Goal: Task Accomplishment & Management: Use online tool/utility

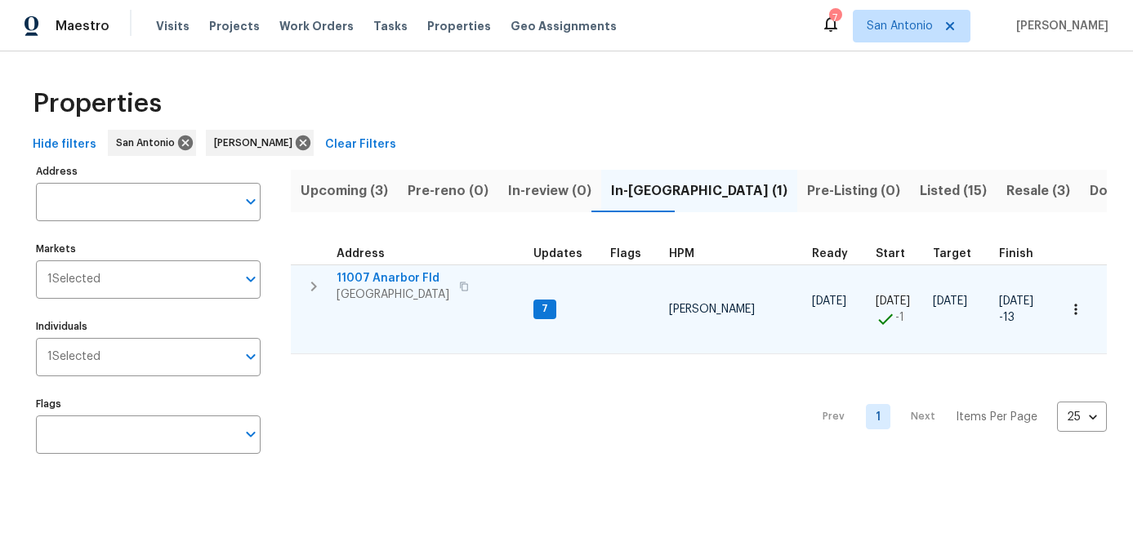
click at [362, 275] on span "11007 Anarbor Fld" at bounding box center [393, 278] width 113 height 16
click at [372, 287] on span "San Antonio, TX 78254" at bounding box center [393, 295] width 113 height 16
click at [1076, 310] on icon "button" at bounding box center [1075, 309] width 2 height 11
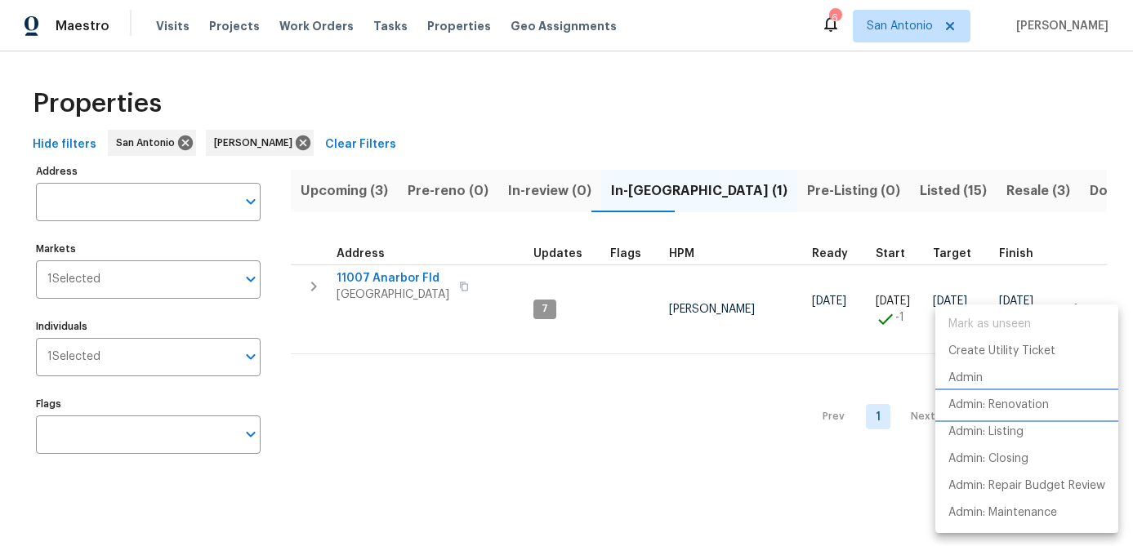
click at [1006, 412] on p "Admin: Renovation" at bounding box center [998, 405] width 100 height 17
click at [453, 365] on div at bounding box center [566, 273] width 1133 height 546
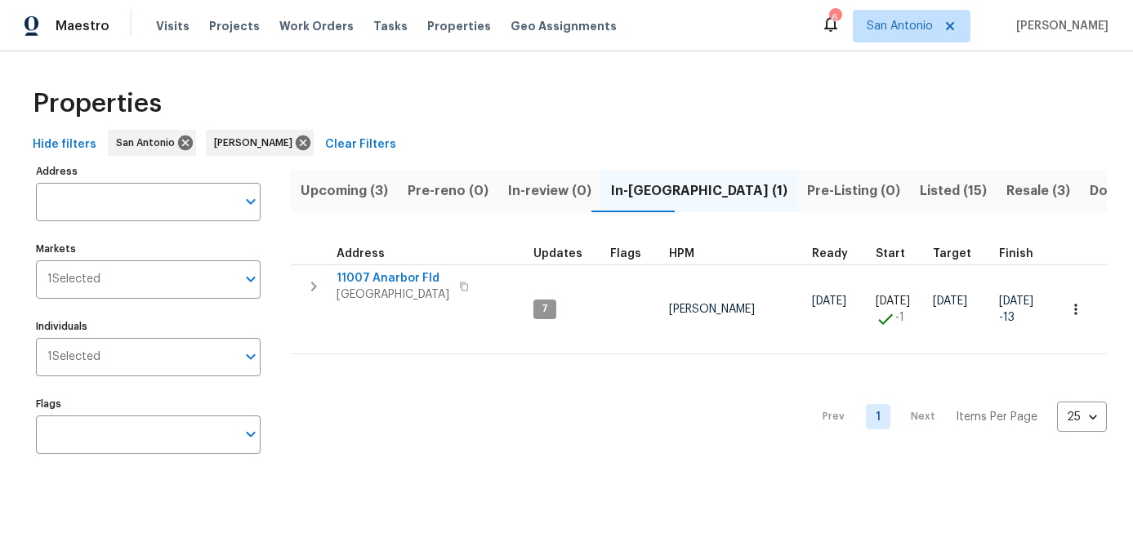
click at [329, 188] on span "Upcoming (3)" at bounding box center [344, 191] width 87 height 23
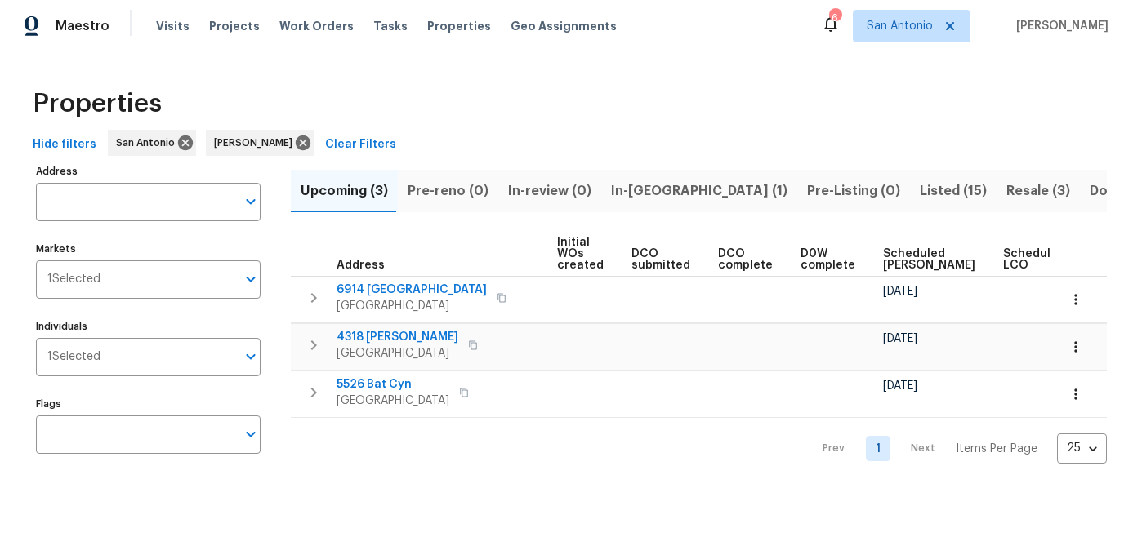
scroll to position [0, 223]
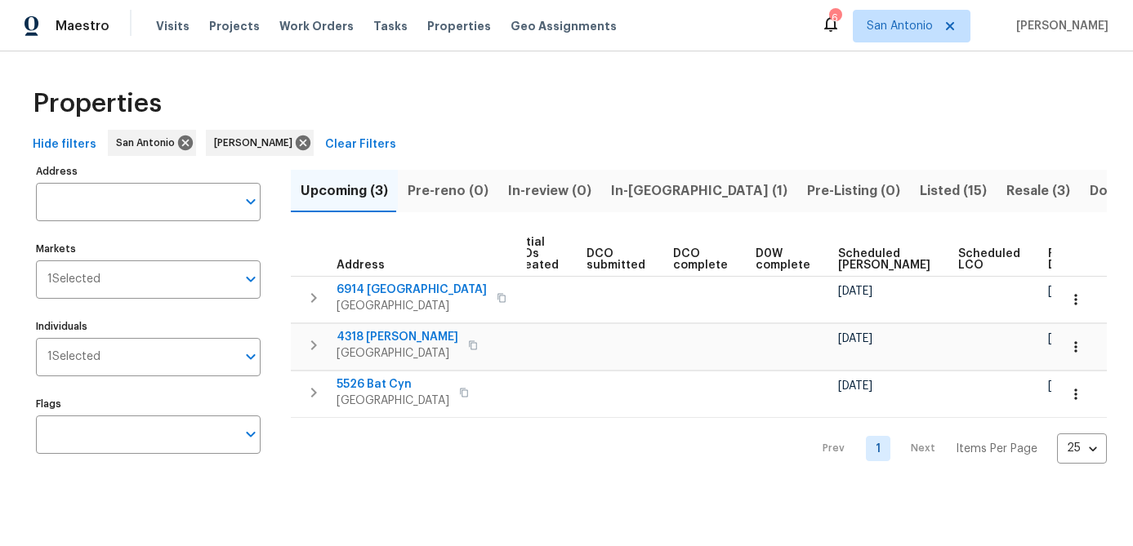
click at [844, 256] on span "Scheduled COE" at bounding box center [884, 259] width 92 height 23
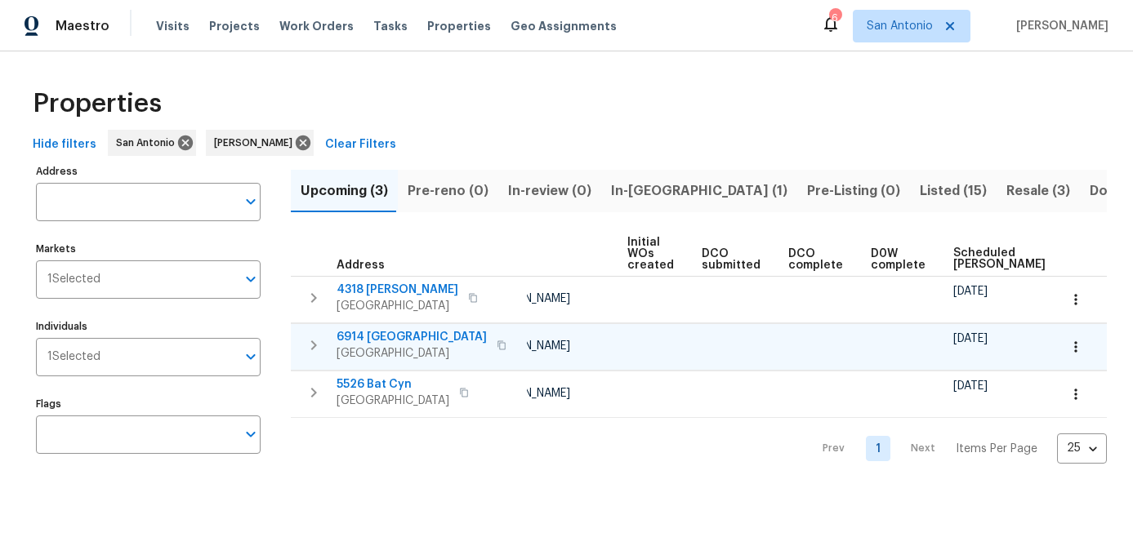
scroll to position [0, 243]
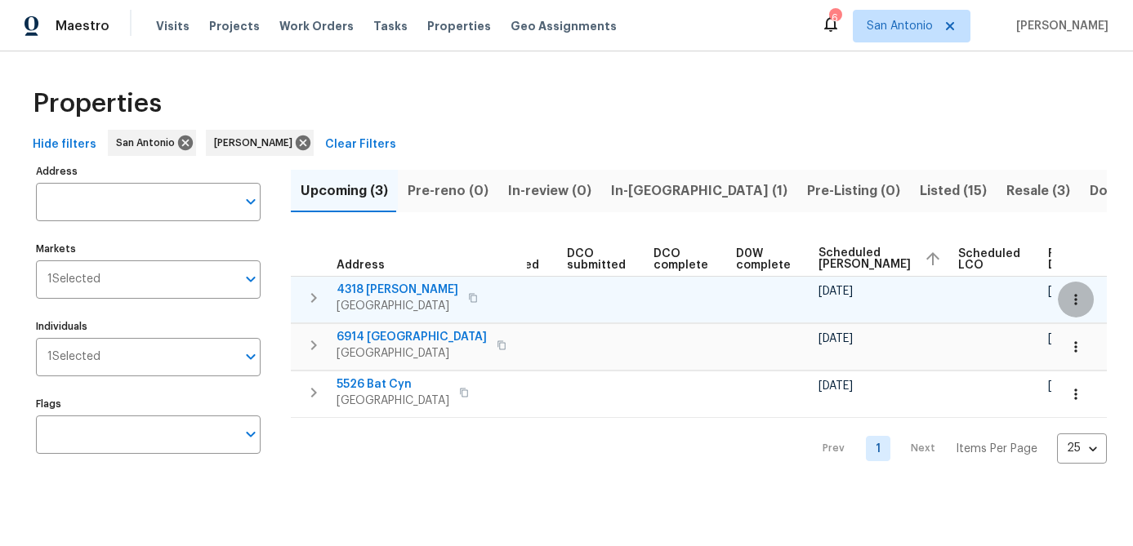
click at [1081, 306] on icon "button" at bounding box center [1076, 300] width 16 height 16
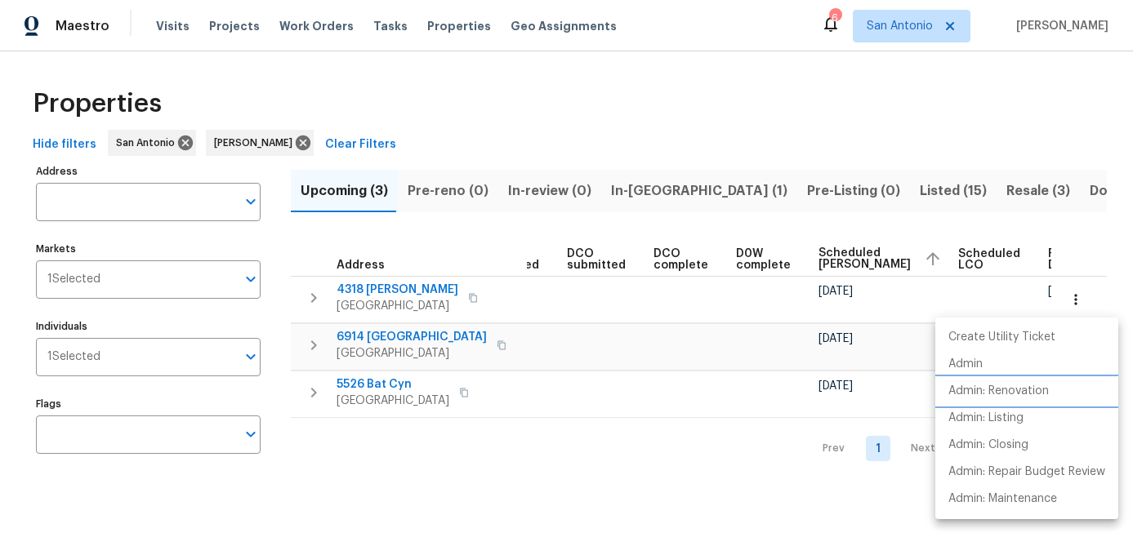
click at [1043, 381] on li "Admin: Renovation" at bounding box center [1026, 391] width 183 height 27
click at [537, 373] on div at bounding box center [566, 273] width 1133 height 546
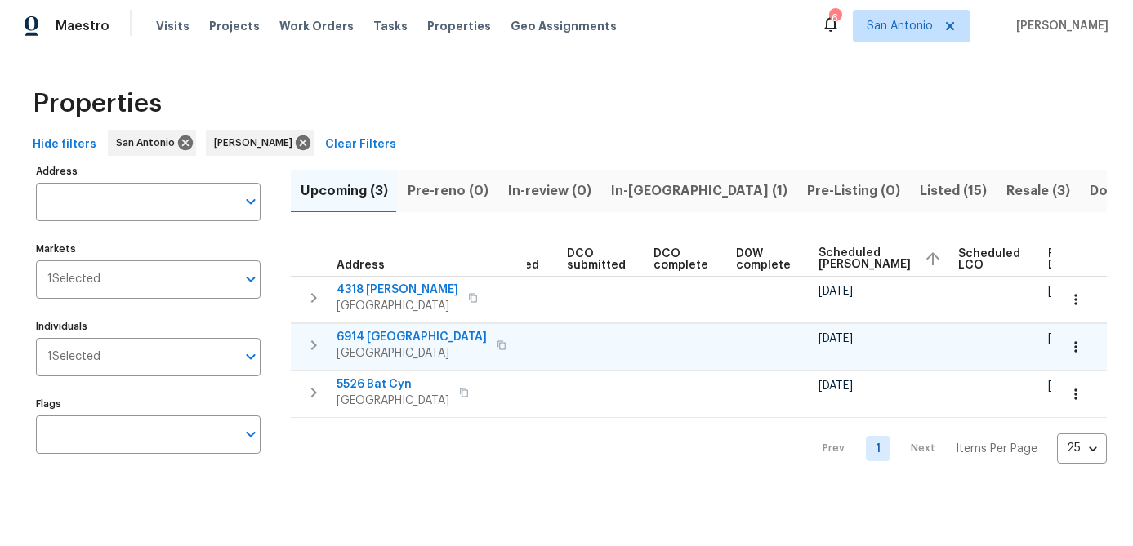
click at [1072, 346] on icon "button" at bounding box center [1076, 347] width 16 height 16
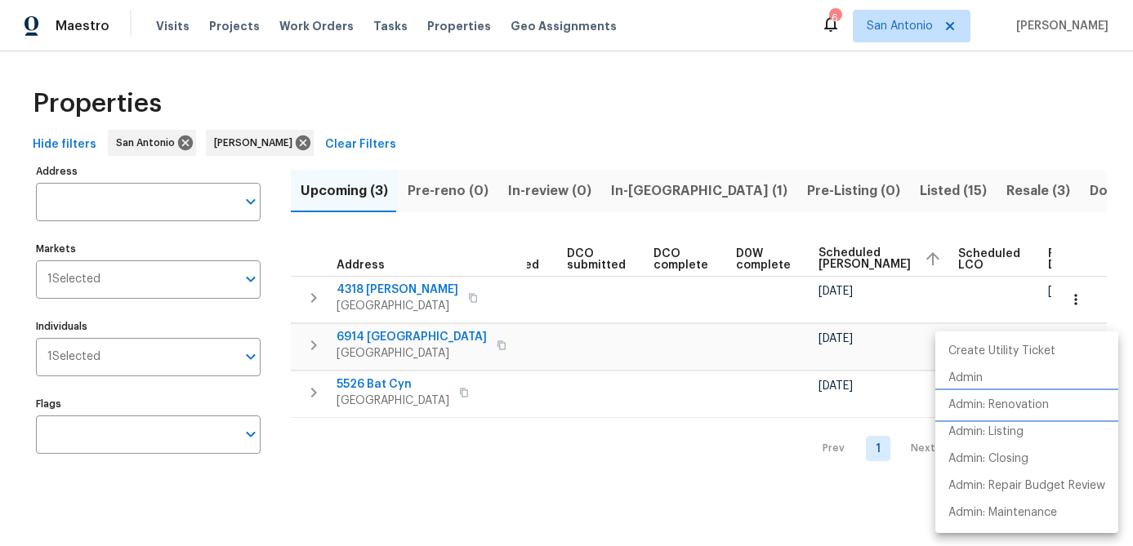
click at [1011, 399] on p "Admin: Renovation" at bounding box center [998, 405] width 100 height 17
click at [515, 428] on div at bounding box center [566, 273] width 1133 height 546
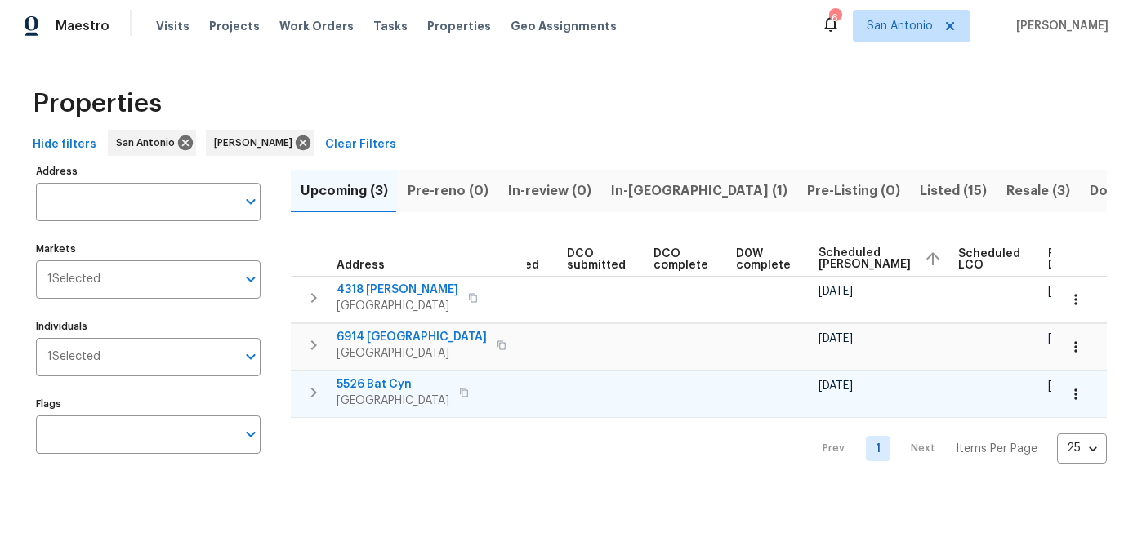
click at [1088, 392] on button "button" at bounding box center [1076, 395] width 36 height 36
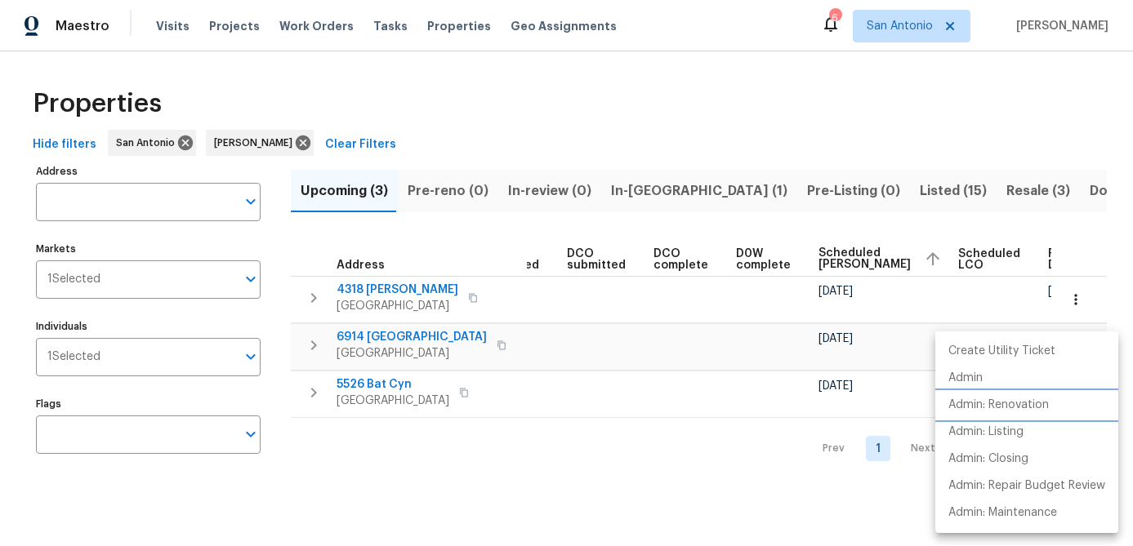
click at [1020, 403] on p "Admin: Renovation" at bounding box center [998, 405] width 100 height 17
click at [375, 427] on div at bounding box center [566, 273] width 1133 height 546
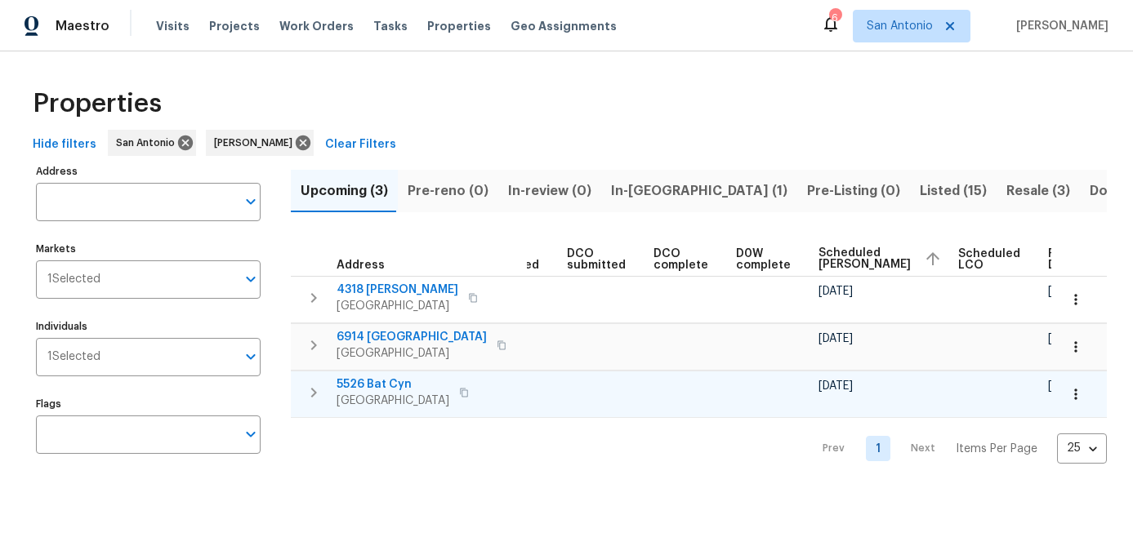
click at [377, 386] on span "5526 Bat Cyn" at bounding box center [393, 385] width 113 height 16
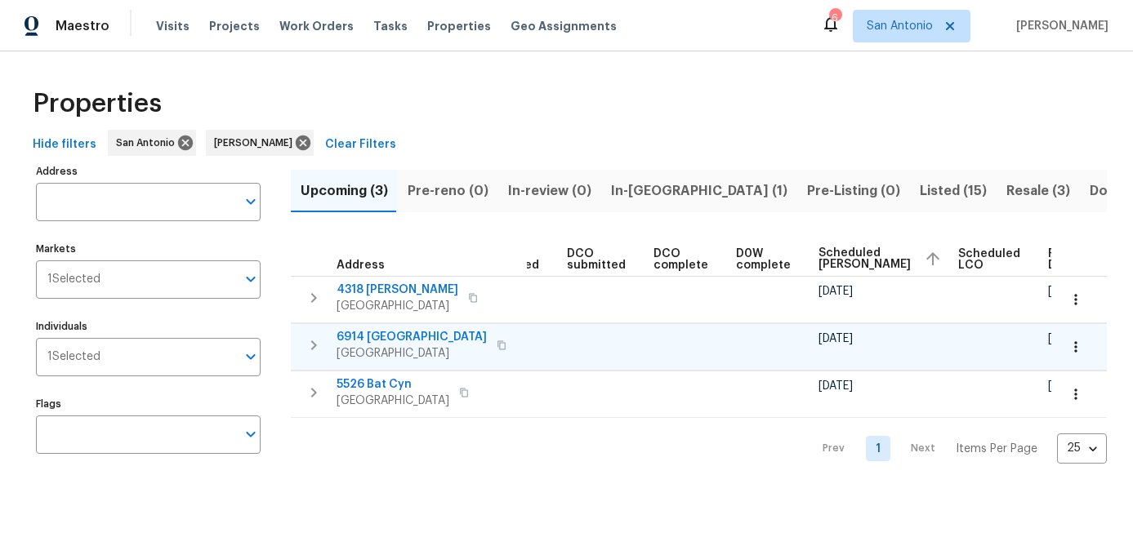
click at [368, 341] on span "6914 Port Bay" at bounding box center [412, 337] width 150 height 16
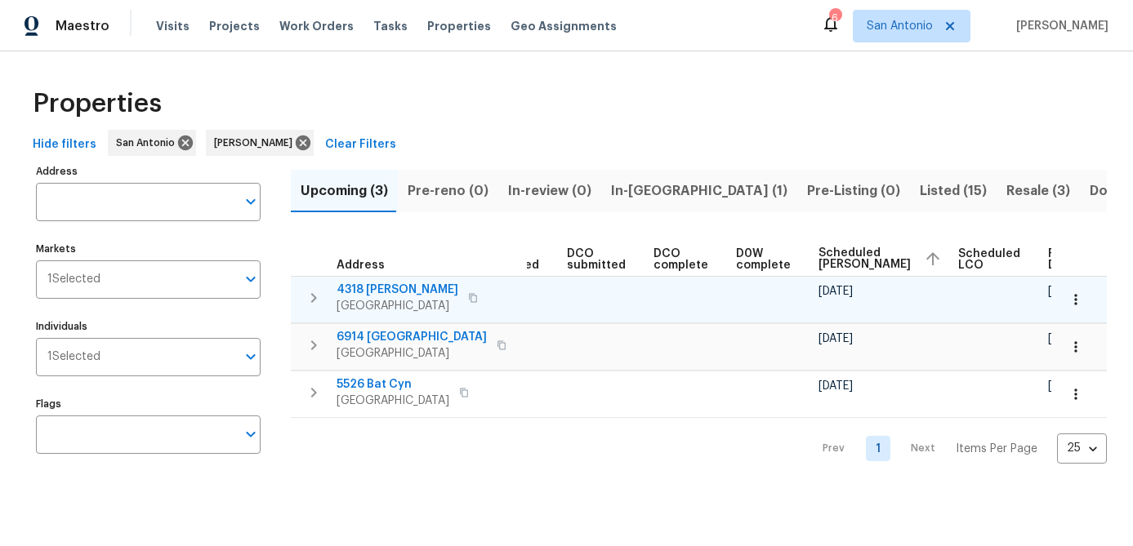
click at [372, 302] on span "San Antonio, TX 78253" at bounding box center [398, 306] width 122 height 16
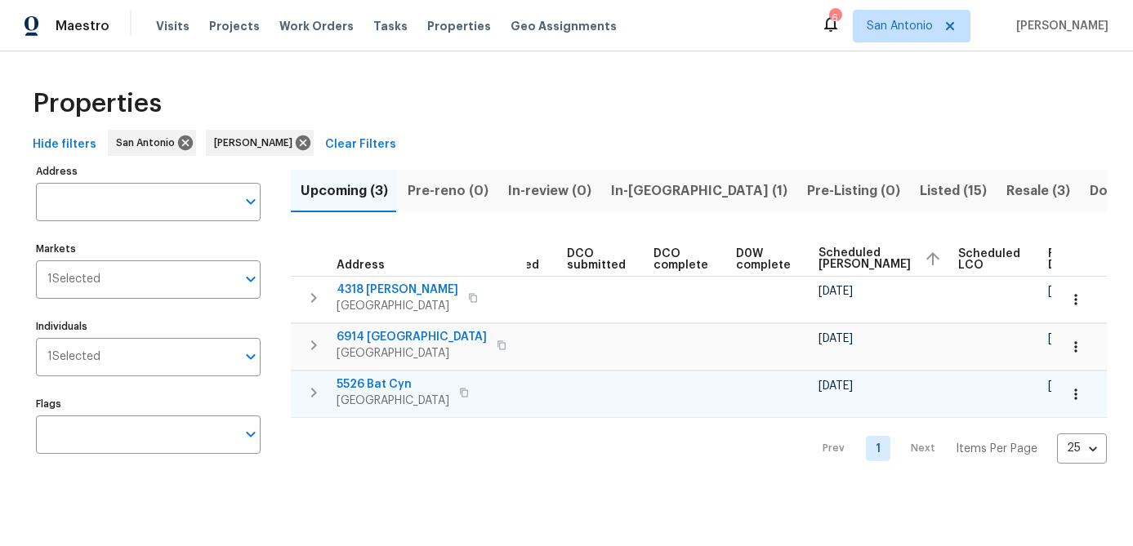
click at [385, 399] on span "San Antonio, TX 78252" at bounding box center [393, 401] width 113 height 16
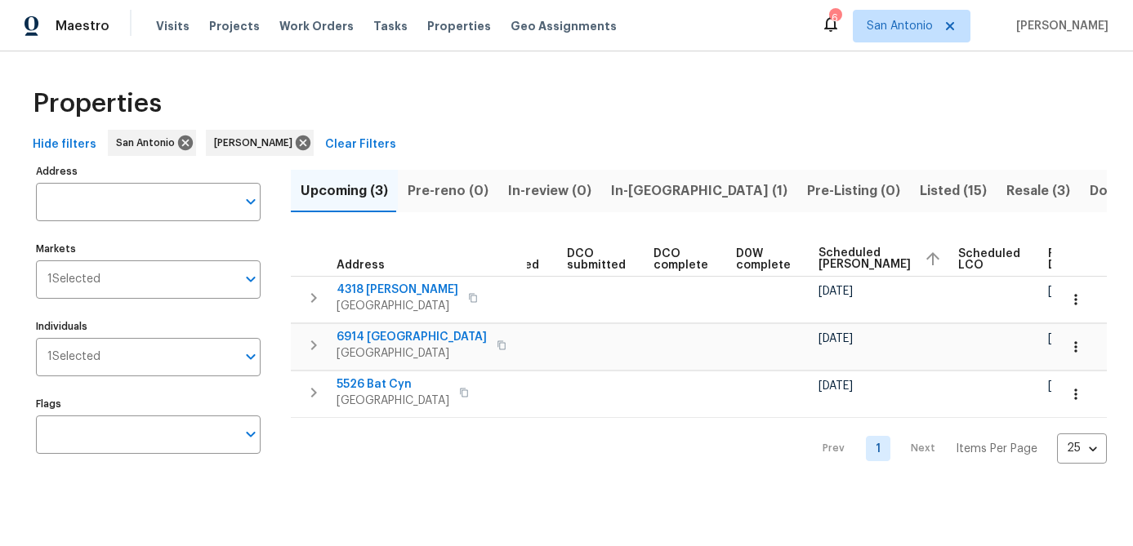
click at [920, 190] on span "Listed (15)" at bounding box center [953, 191] width 67 height 23
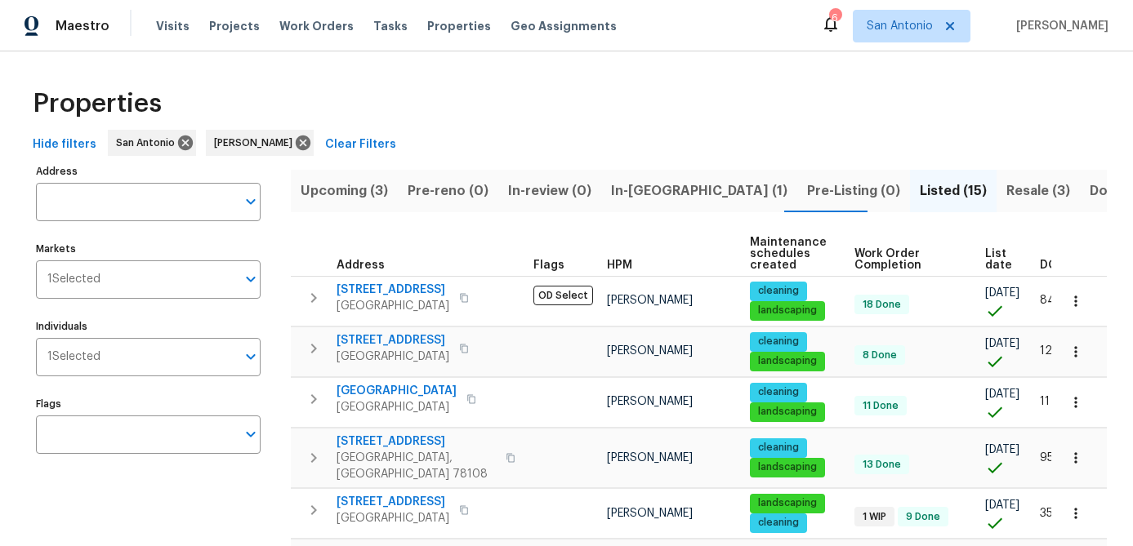
click at [991, 258] on span "List date" at bounding box center [998, 259] width 27 height 23
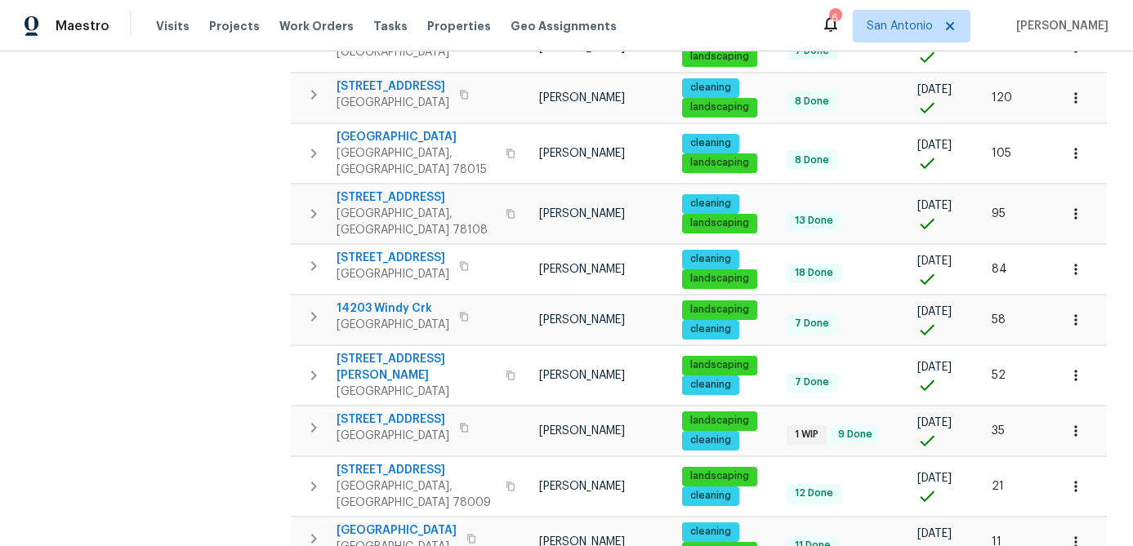
scroll to position [561, 0]
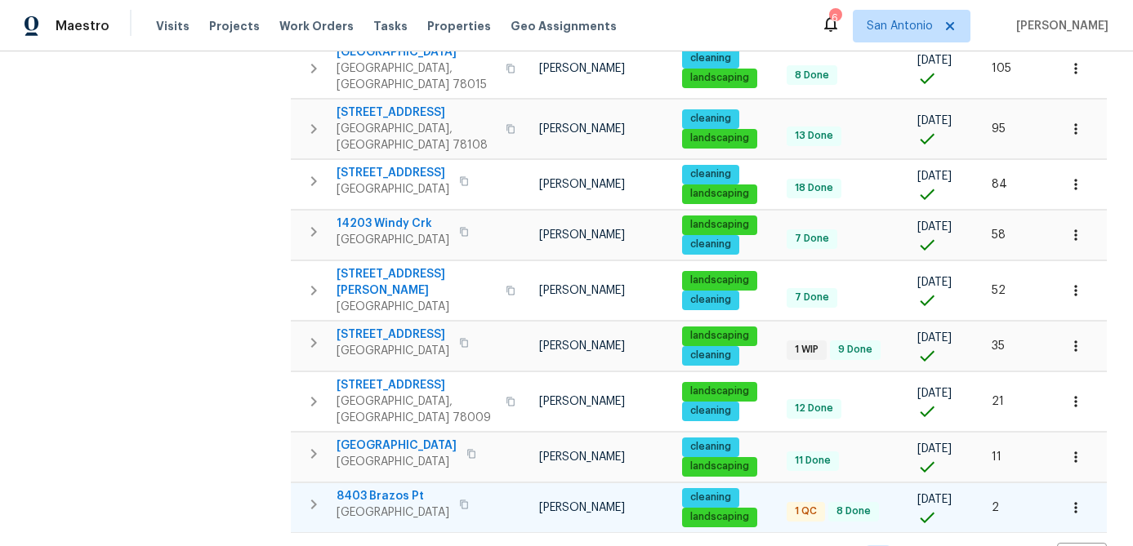
click at [379, 505] on span "San Antonio, TX 78252" at bounding box center [393, 513] width 113 height 16
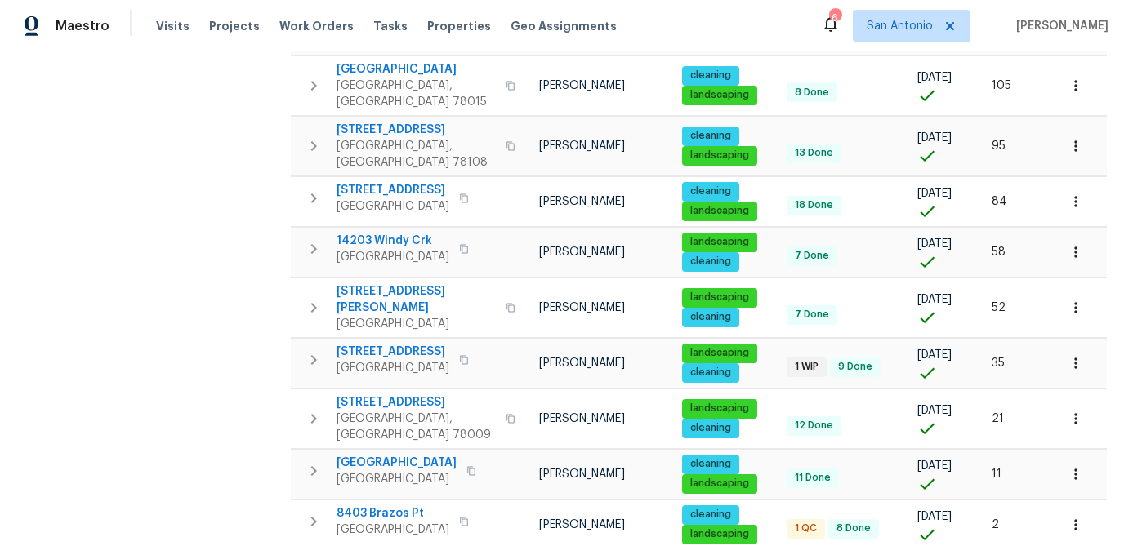
scroll to position [530, 0]
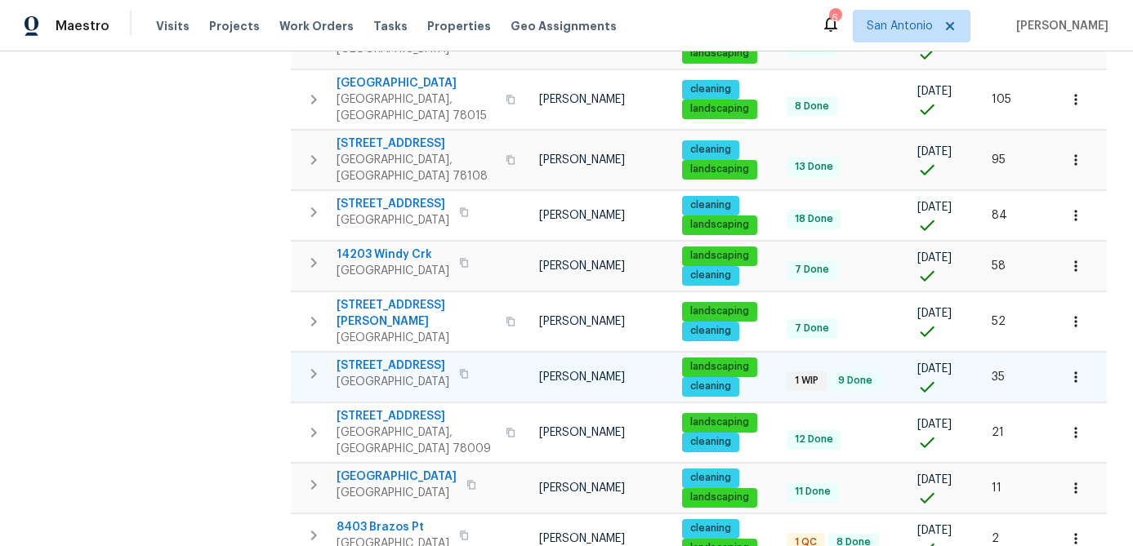
click at [379, 358] on span "8102 Grissom Cir" at bounding box center [393, 366] width 113 height 16
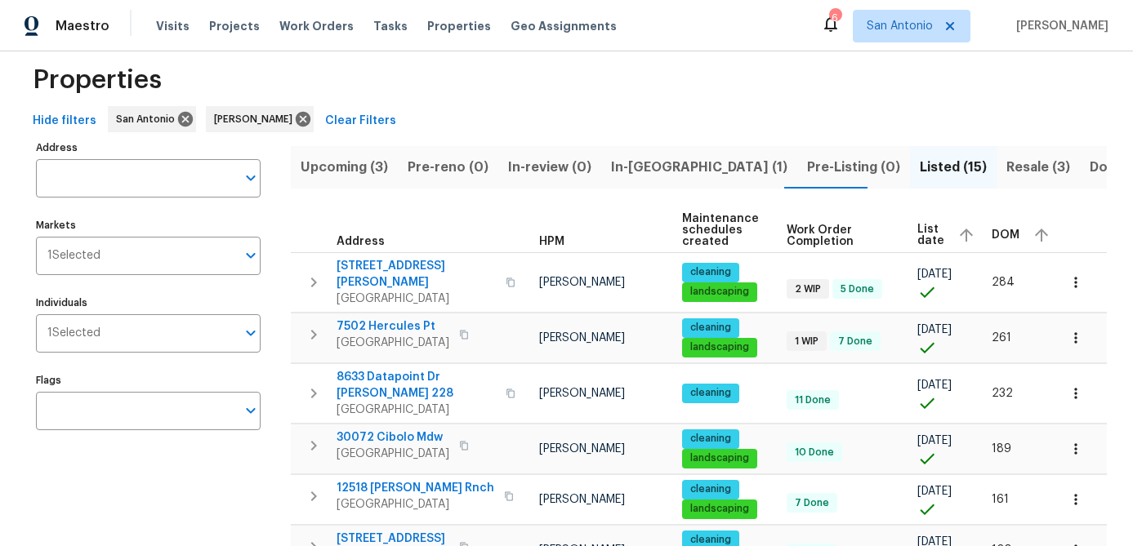
scroll to position [0, 0]
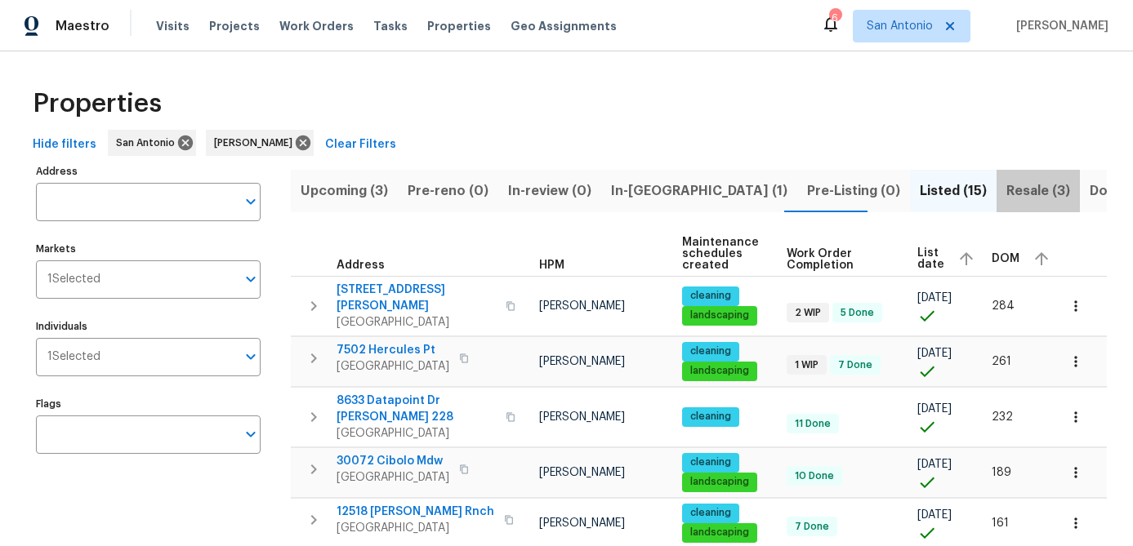
click at [1006, 189] on span "Resale (3)" at bounding box center [1038, 191] width 64 height 23
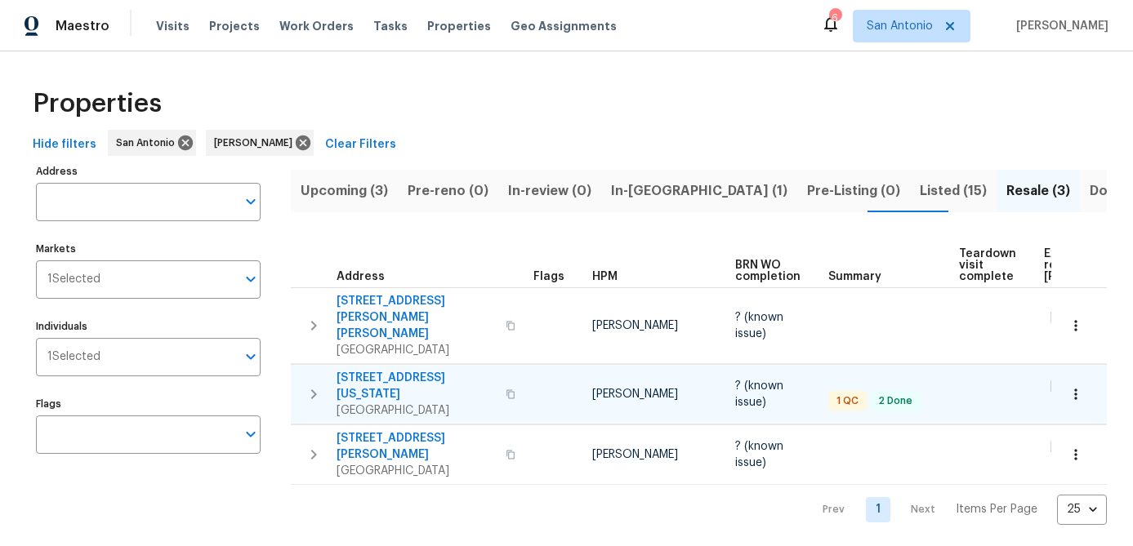
click at [377, 370] on span "[STREET_ADDRESS][US_STATE]" at bounding box center [416, 386] width 159 height 33
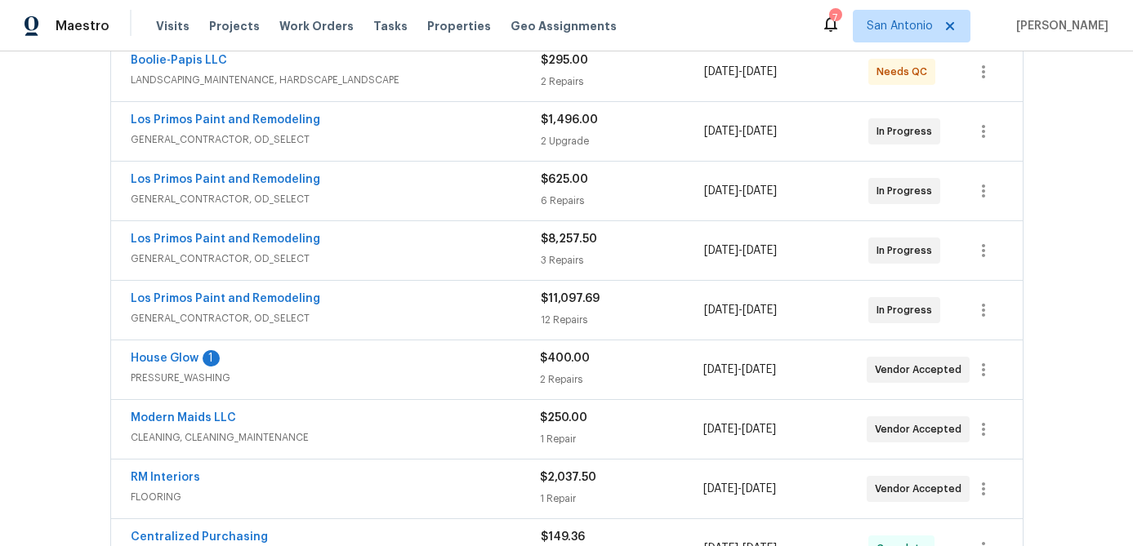
scroll to position [342, 0]
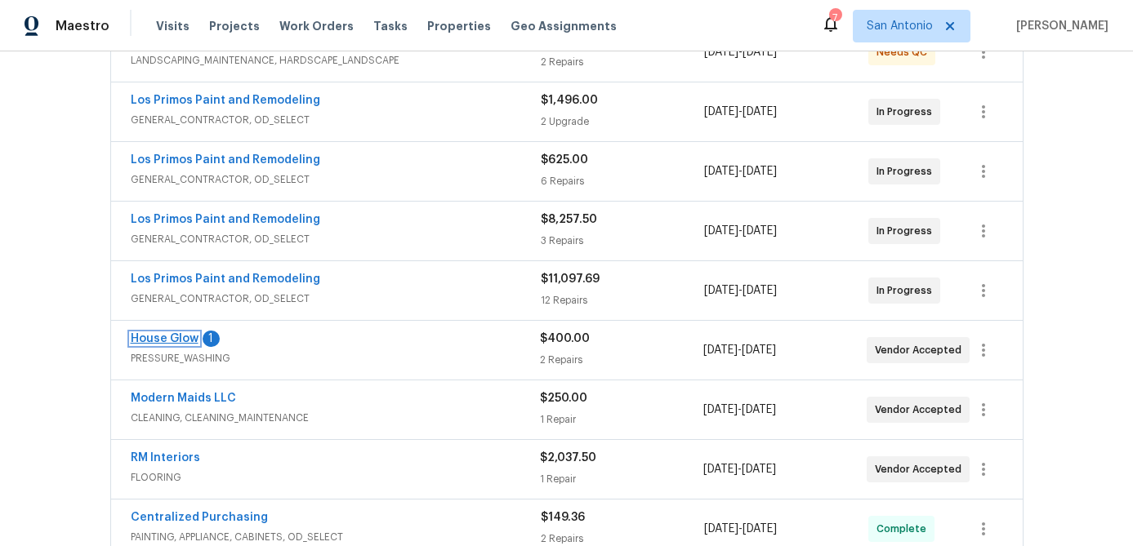
click at [158, 341] on link "House Glow" at bounding box center [165, 338] width 68 height 11
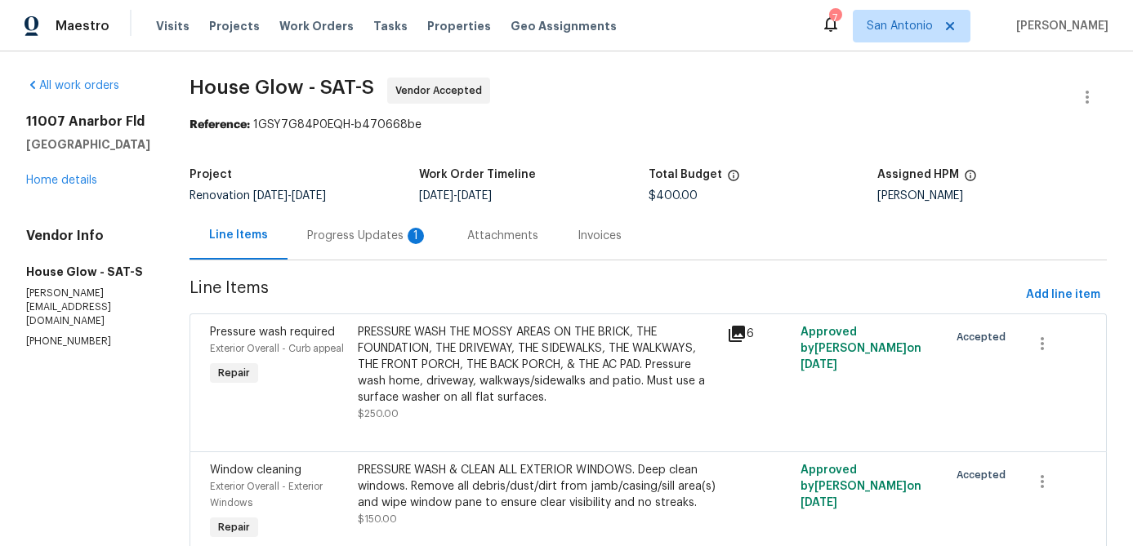
click at [365, 241] on div "Progress Updates 1" at bounding box center [367, 236] width 121 height 16
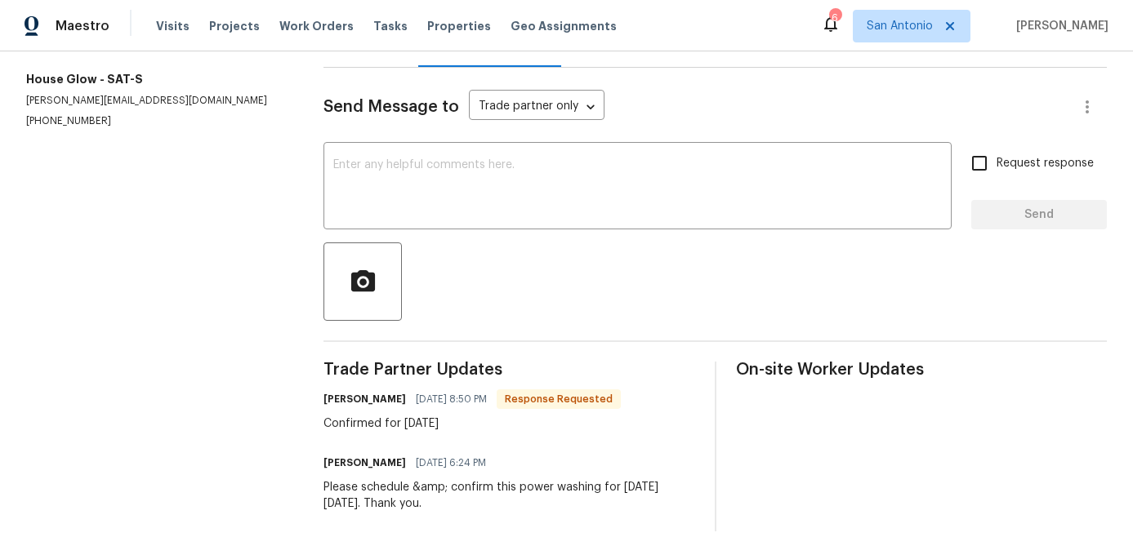
scroll to position [204, 0]
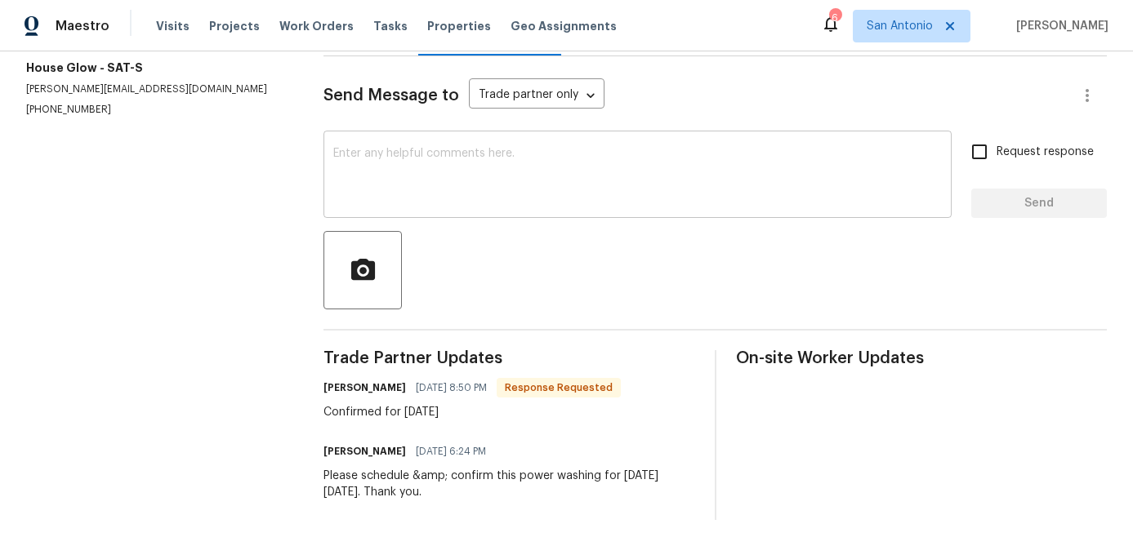
click at [516, 180] on textarea at bounding box center [637, 176] width 609 height 57
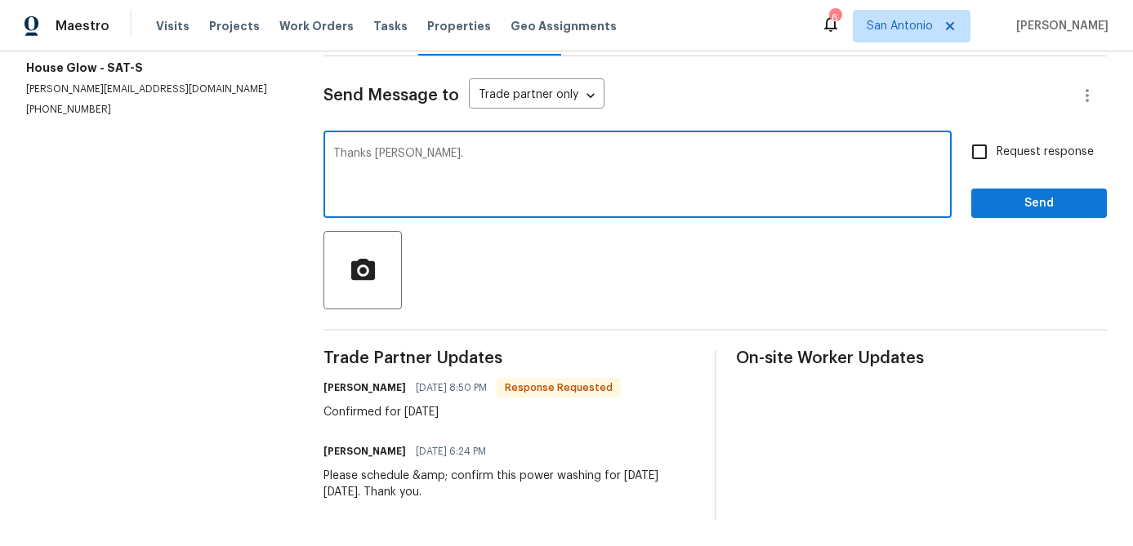
type textarea "Thanks Jon."
click at [1068, 203] on span "Send" at bounding box center [1038, 204] width 109 height 20
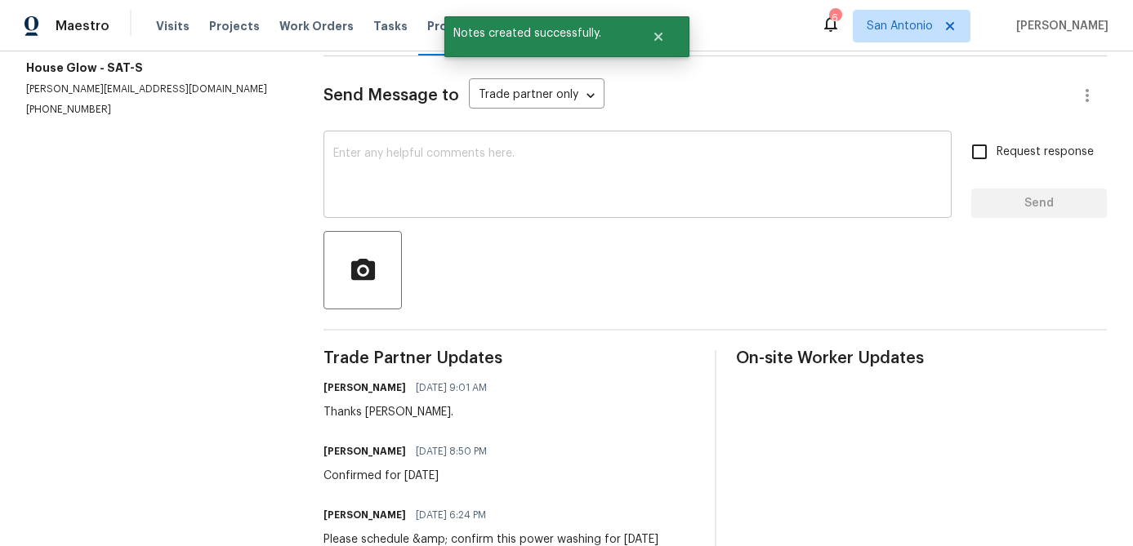
scroll to position [0, 0]
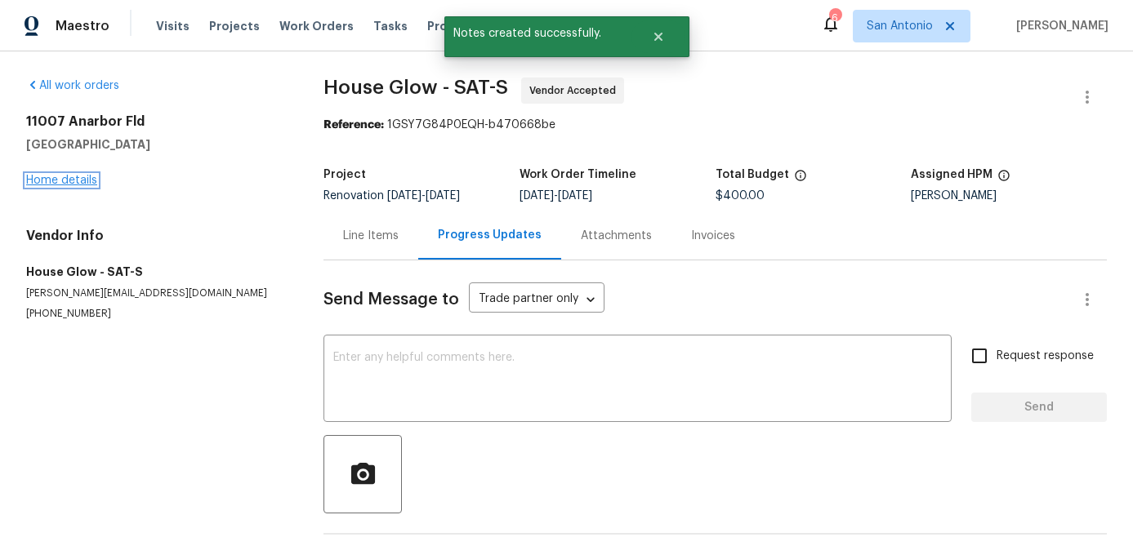
click at [54, 185] on link "Home details" at bounding box center [61, 180] width 71 height 11
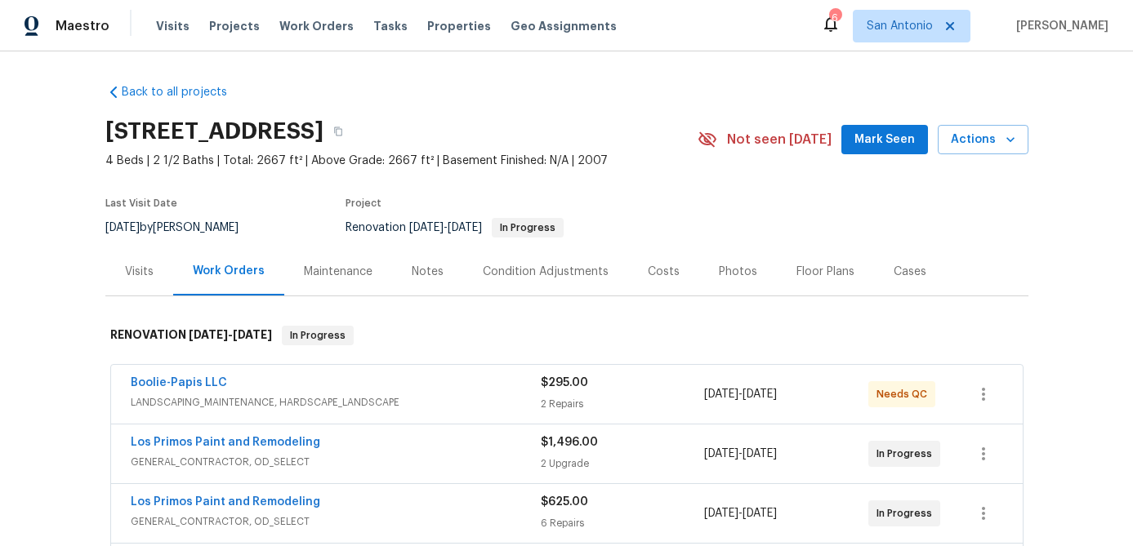
click at [886, 150] on button "Mark Seen" at bounding box center [884, 140] width 87 height 30
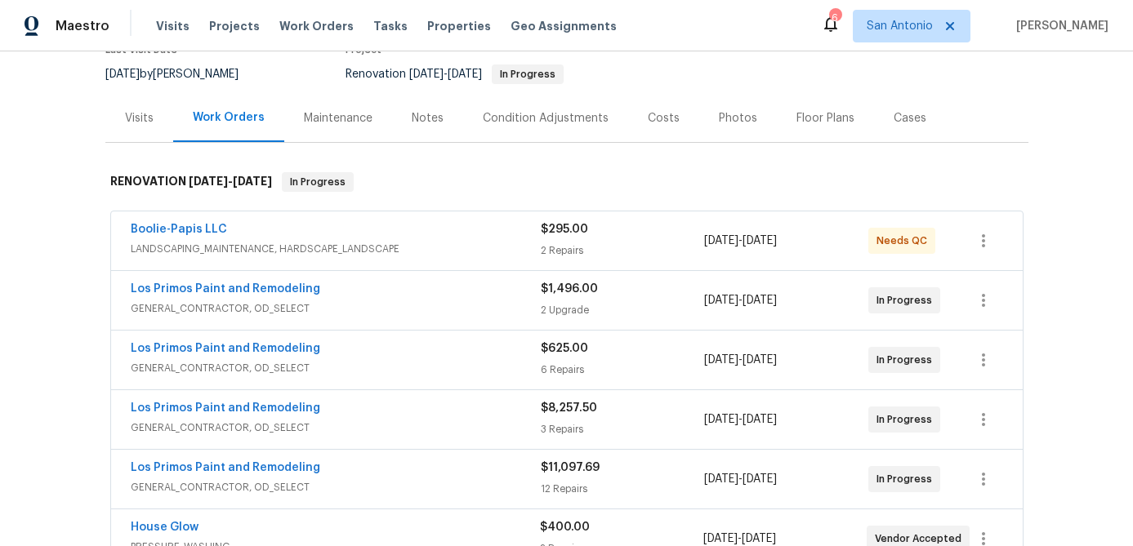
scroll to position [84, 0]
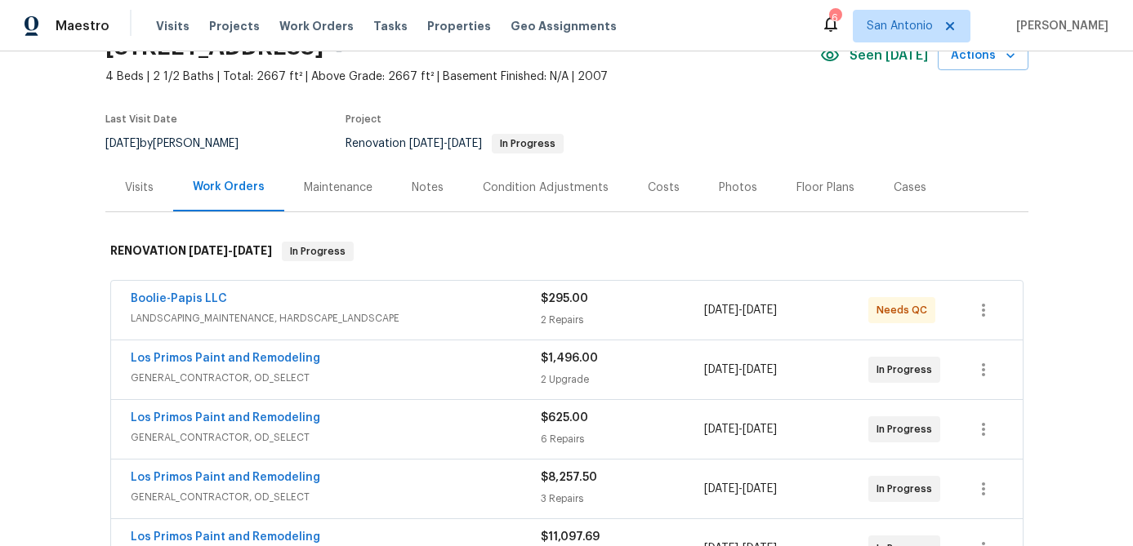
click at [420, 178] on div "Notes" at bounding box center [427, 187] width 71 height 48
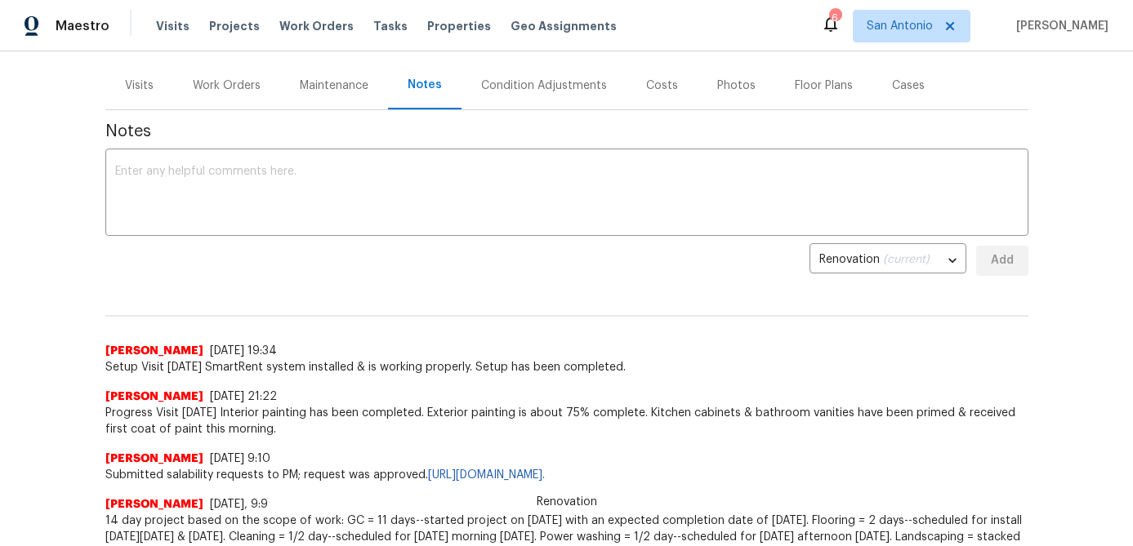
scroll to position [3, 0]
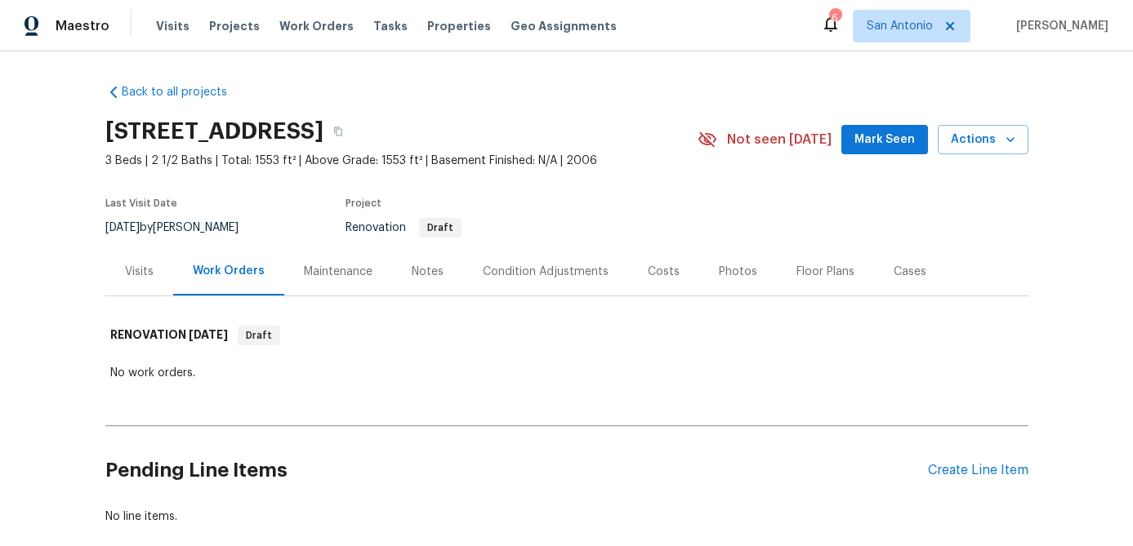
click at [869, 139] on span "Mark Seen" at bounding box center [884, 140] width 60 height 20
click at [879, 132] on span "Mark Seen" at bounding box center [884, 140] width 60 height 20
click at [870, 145] on span "Mark Seen" at bounding box center [884, 140] width 60 height 20
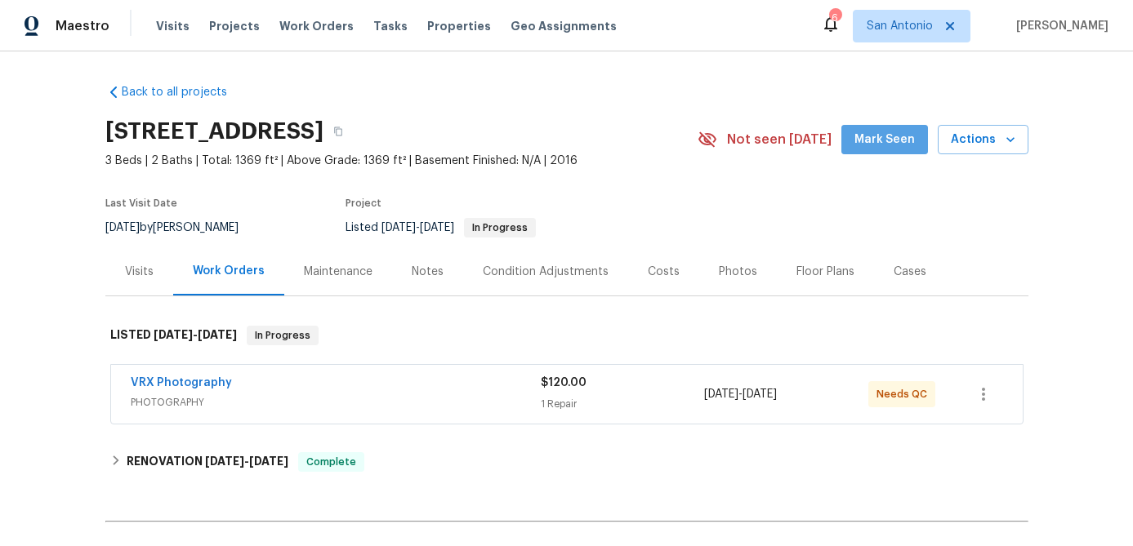
click at [892, 137] on span "Mark Seen" at bounding box center [884, 140] width 60 height 20
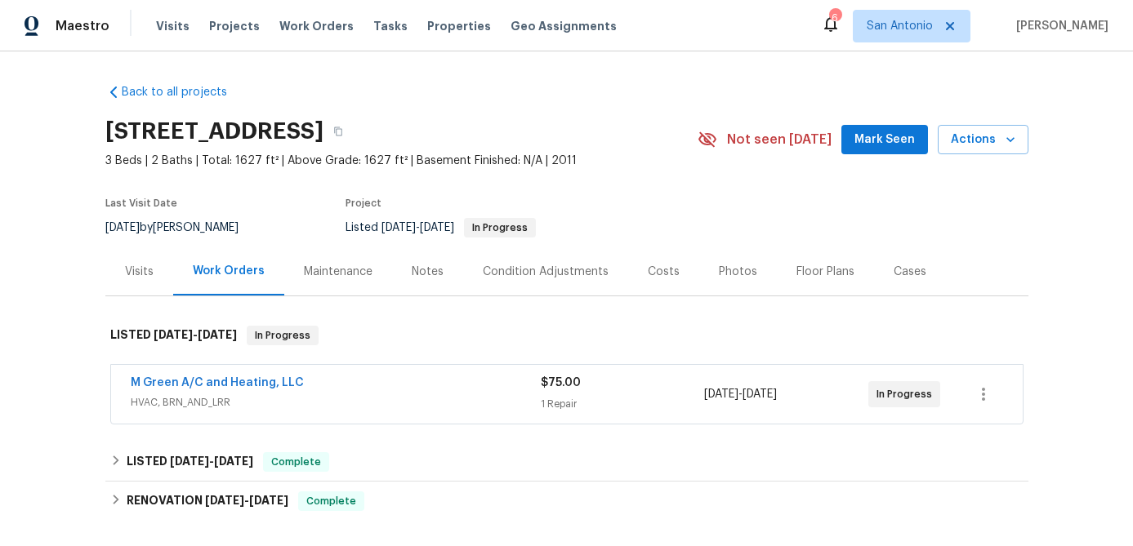
click at [884, 130] on span "Mark Seen" at bounding box center [884, 140] width 60 height 20
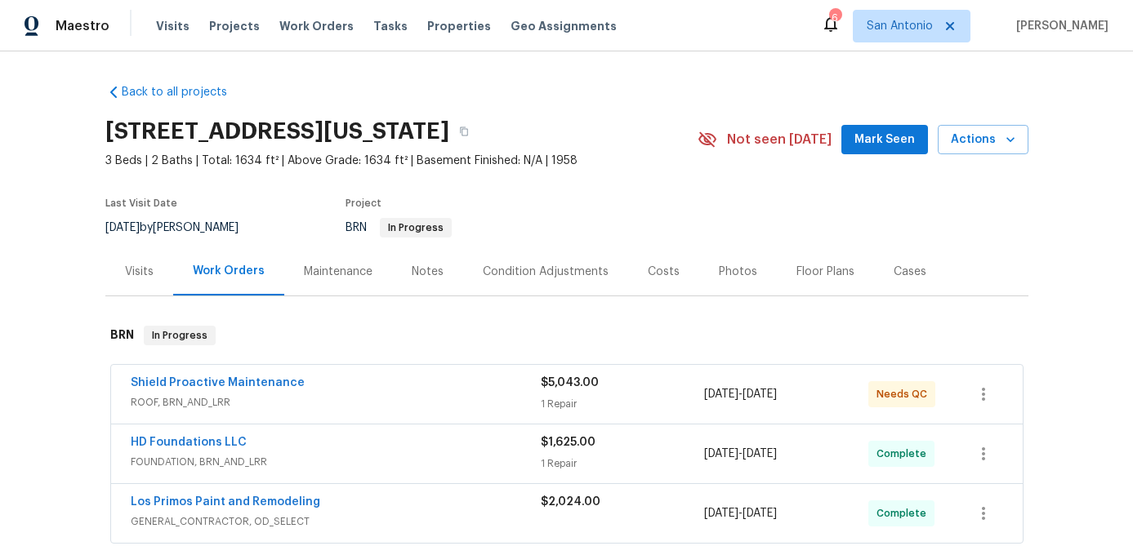
click at [877, 145] on span "Mark Seen" at bounding box center [884, 140] width 60 height 20
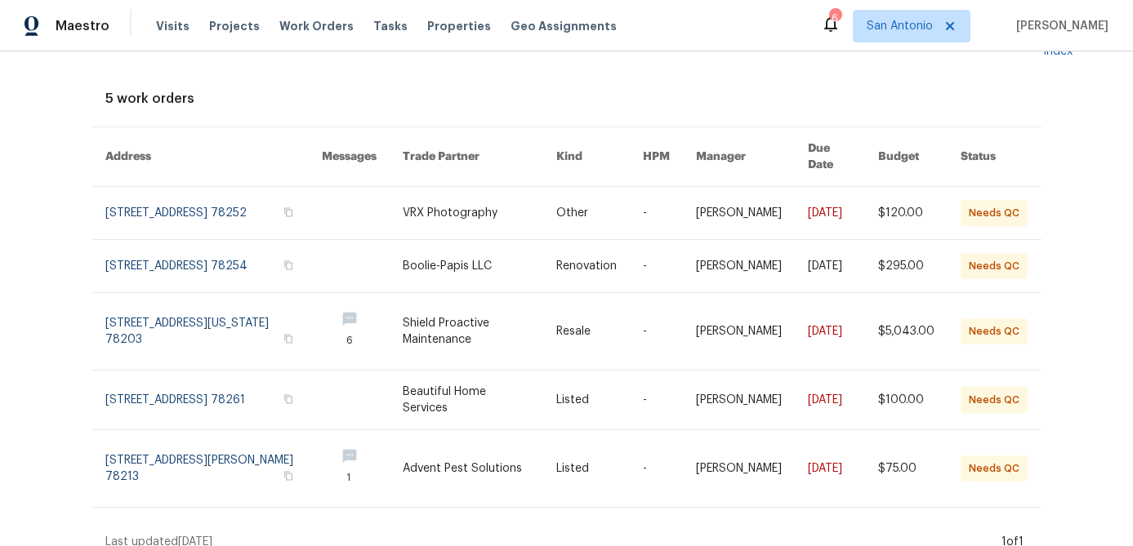
scroll to position [57, 0]
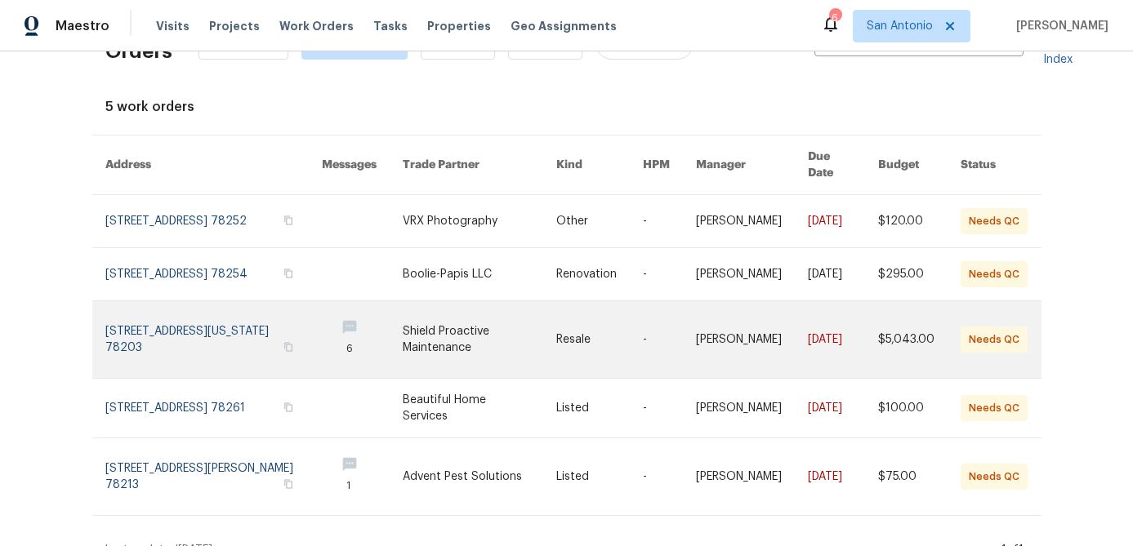
click at [187, 322] on link at bounding box center [213, 339] width 217 height 77
click at [433, 327] on link at bounding box center [480, 339] width 154 height 77
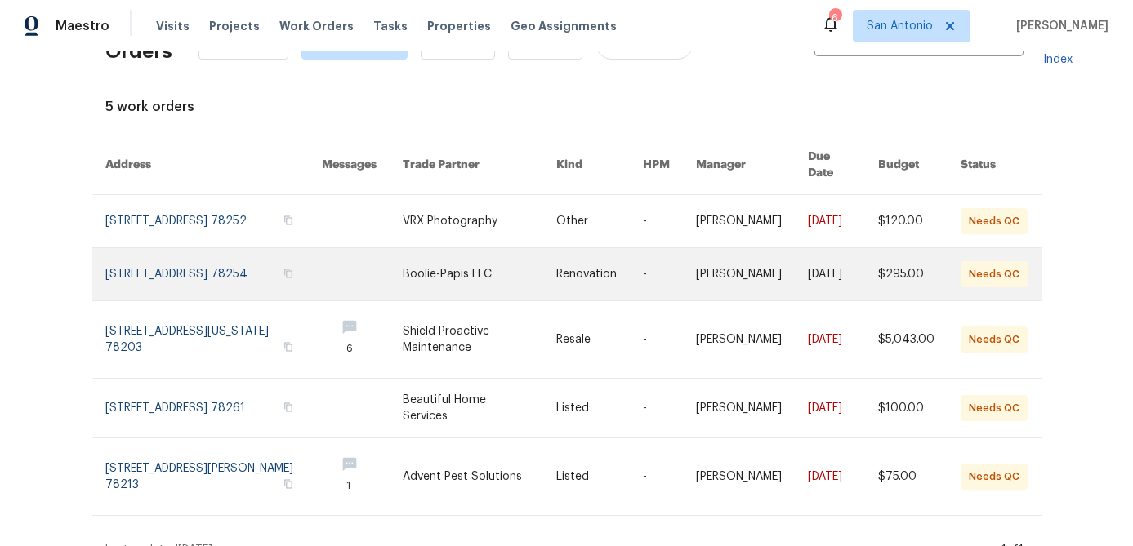
scroll to position [0, 0]
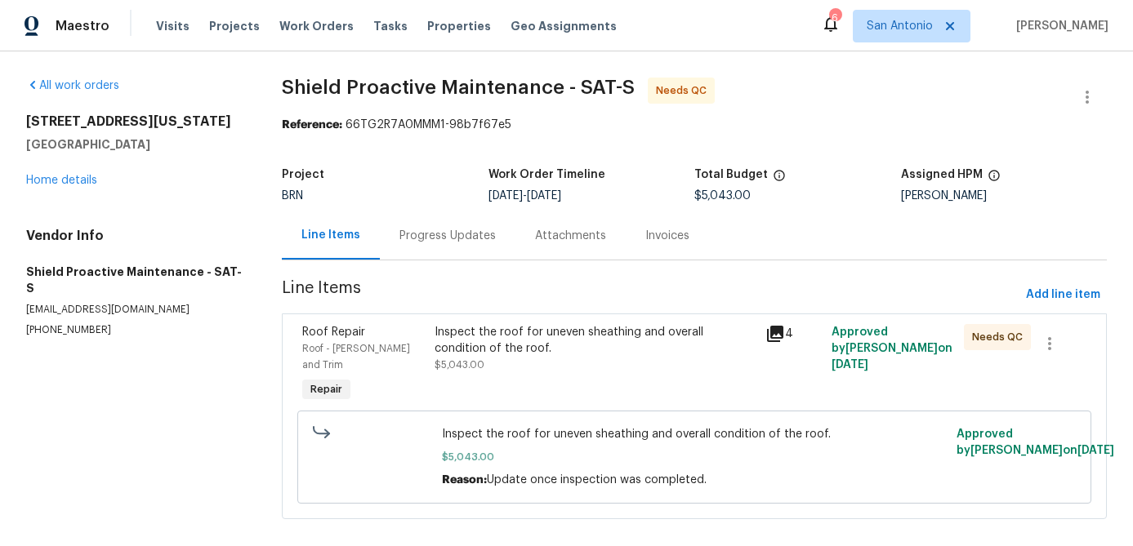
click at [505, 332] on div "Inspect the roof for uneven sheathing and overall condition of the roof." at bounding box center [595, 340] width 321 height 33
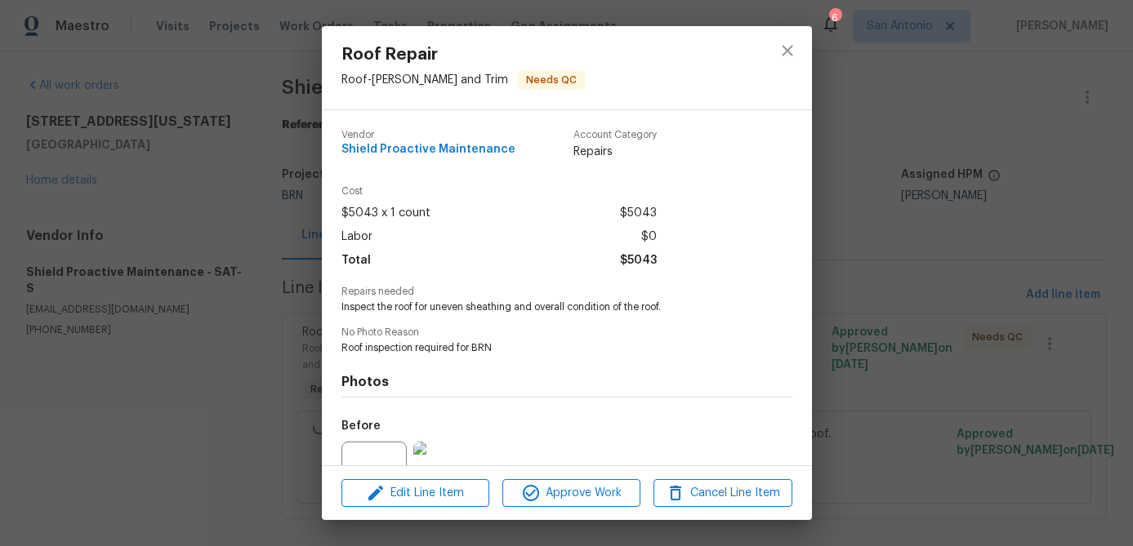
scroll to position [164, 0]
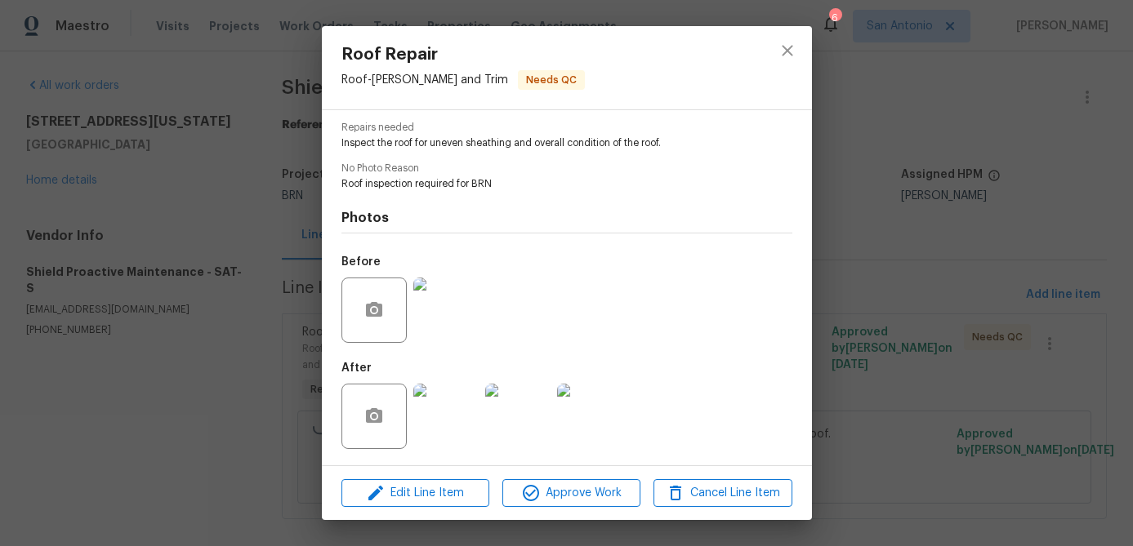
click at [451, 404] on img at bounding box center [445, 416] width 65 height 65
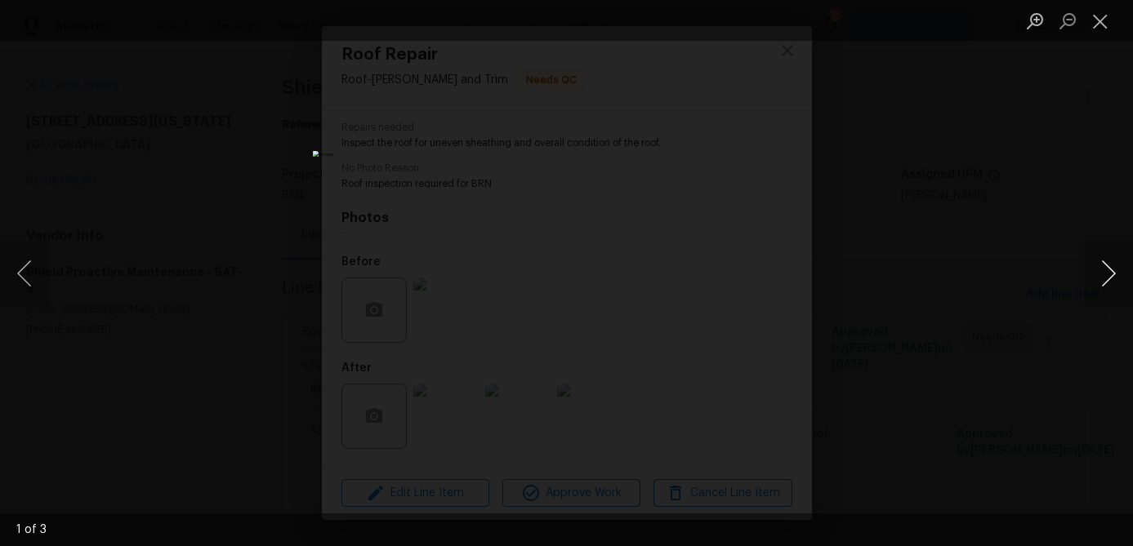
click at [1112, 267] on button "Next image" at bounding box center [1108, 273] width 49 height 65
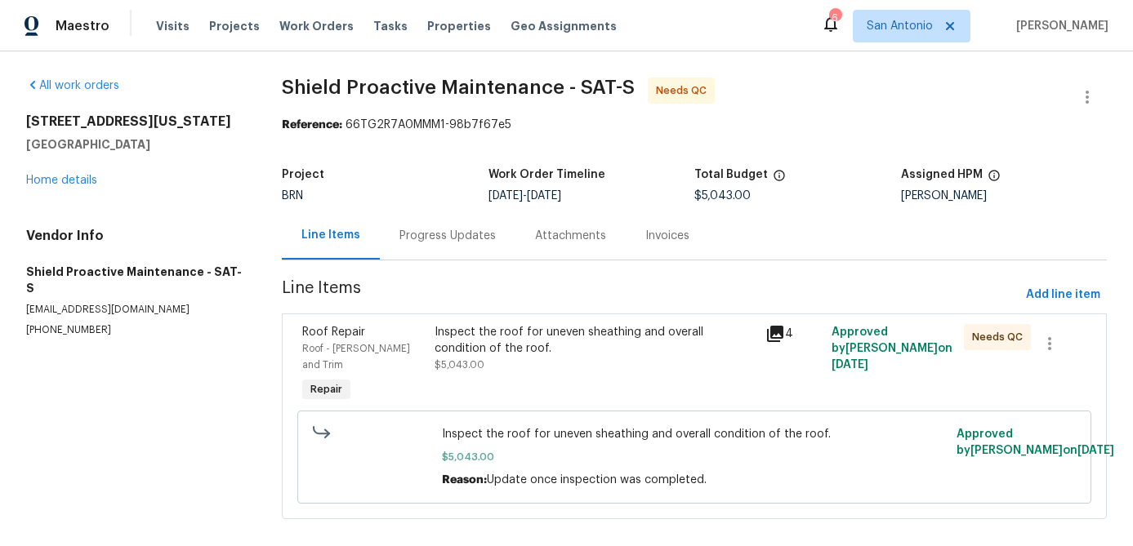
click at [574, 325] on div "Inspect the roof for uneven sheathing and overall condition of the roof." at bounding box center [595, 340] width 321 height 33
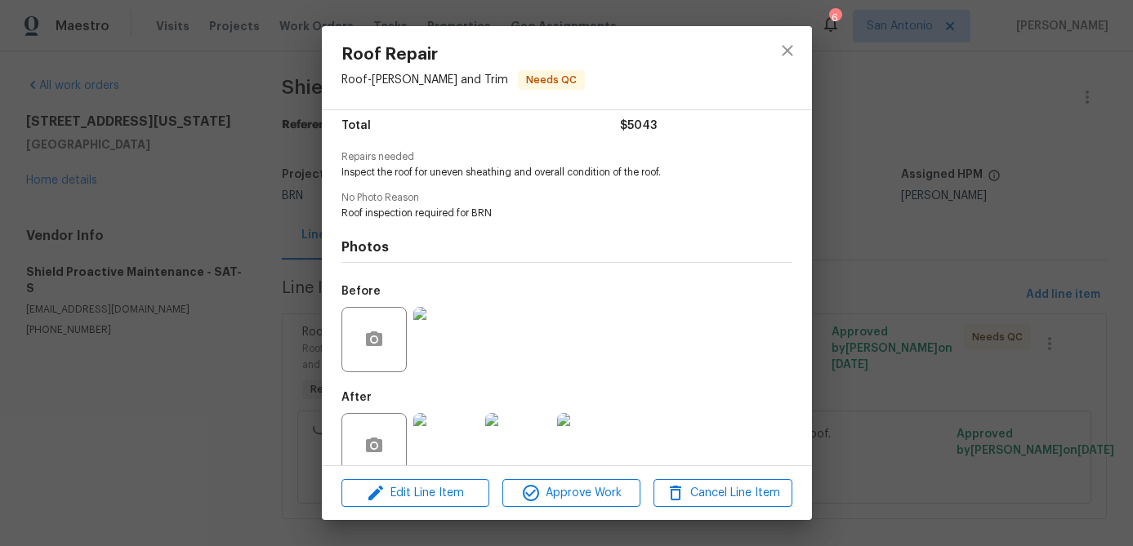
scroll to position [164, 0]
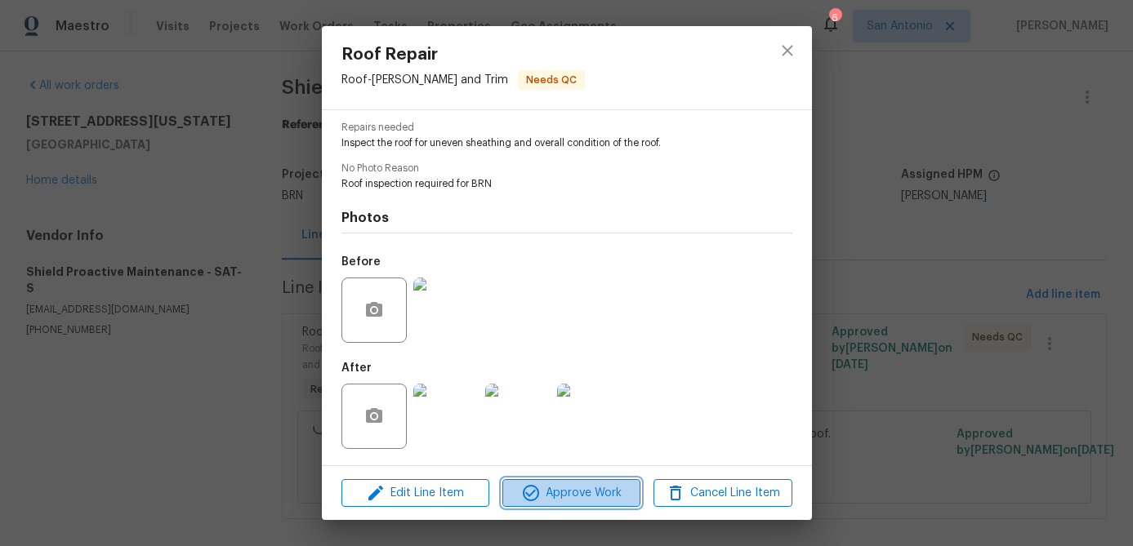
click at [549, 493] on span "Approve Work" at bounding box center [571, 494] width 128 height 20
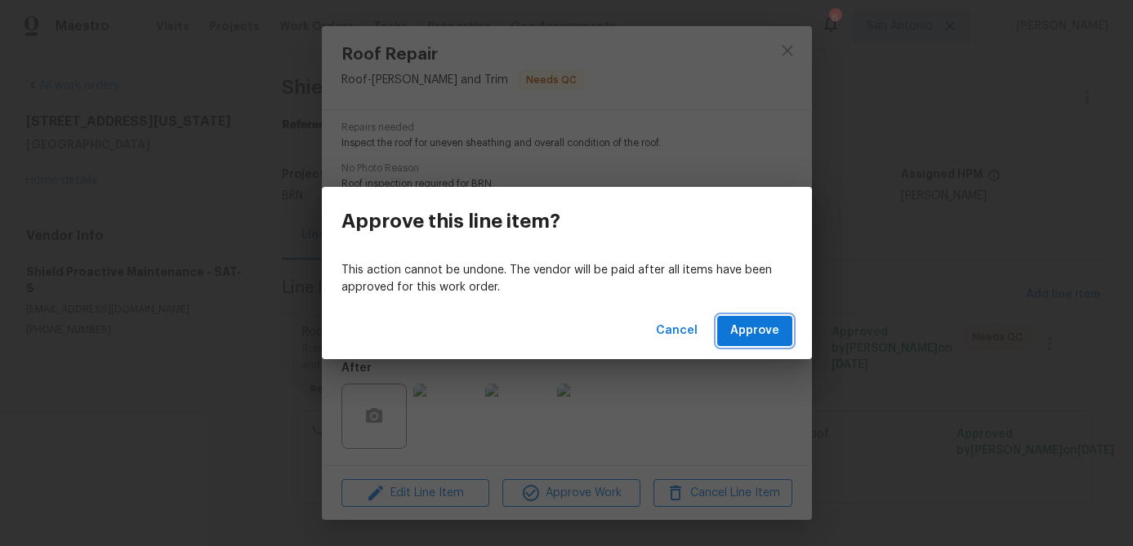
click at [747, 341] on button "Approve" at bounding box center [754, 331] width 75 height 30
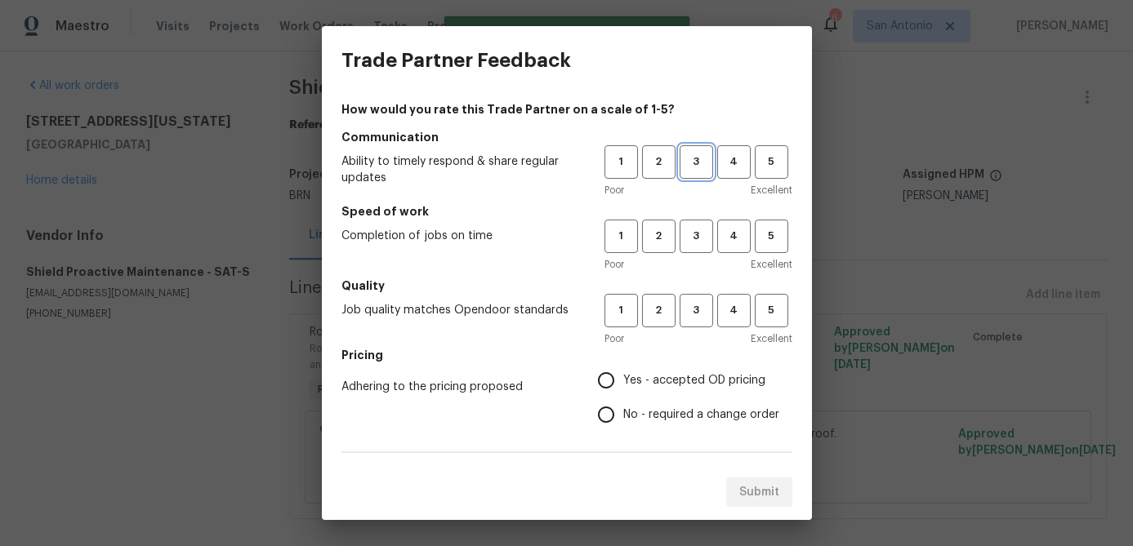
click at [700, 163] on span "3" at bounding box center [696, 162] width 30 height 19
click at [700, 226] on button "3" at bounding box center [696, 236] width 33 height 33
click at [695, 312] on span "3" at bounding box center [696, 310] width 30 height 19
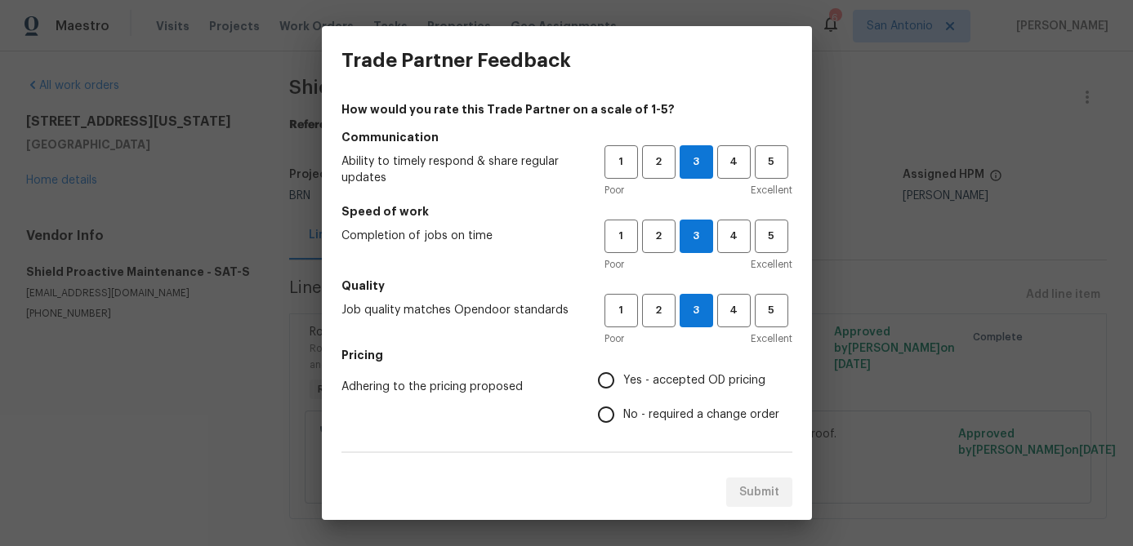
click at [609, 376] on input "Yes - accepted OD pricing" at bounding box center [606, 380] width 34 height 34
radio input "true"
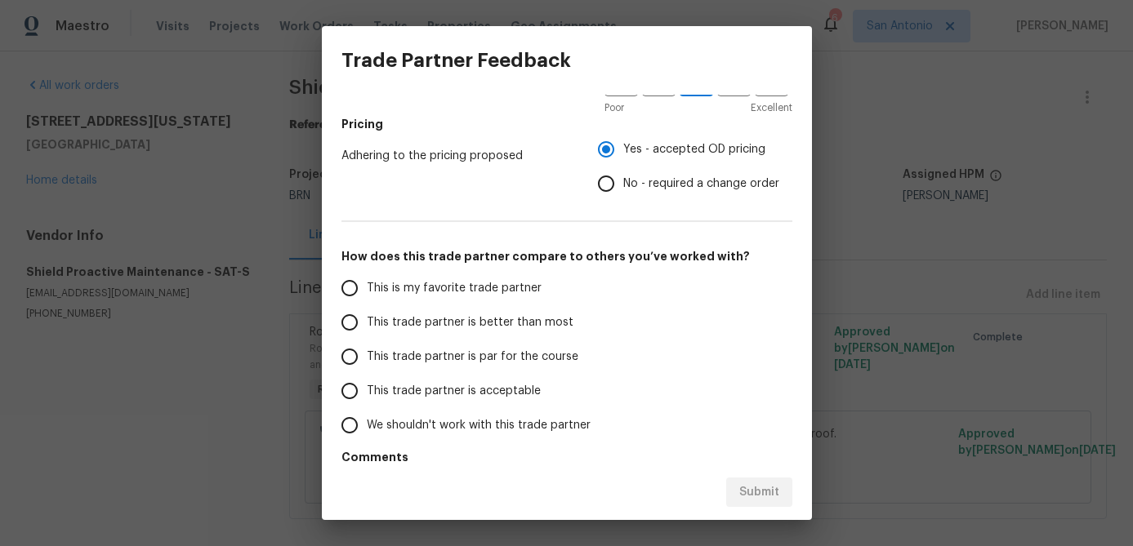
scroll to position [283, 0]
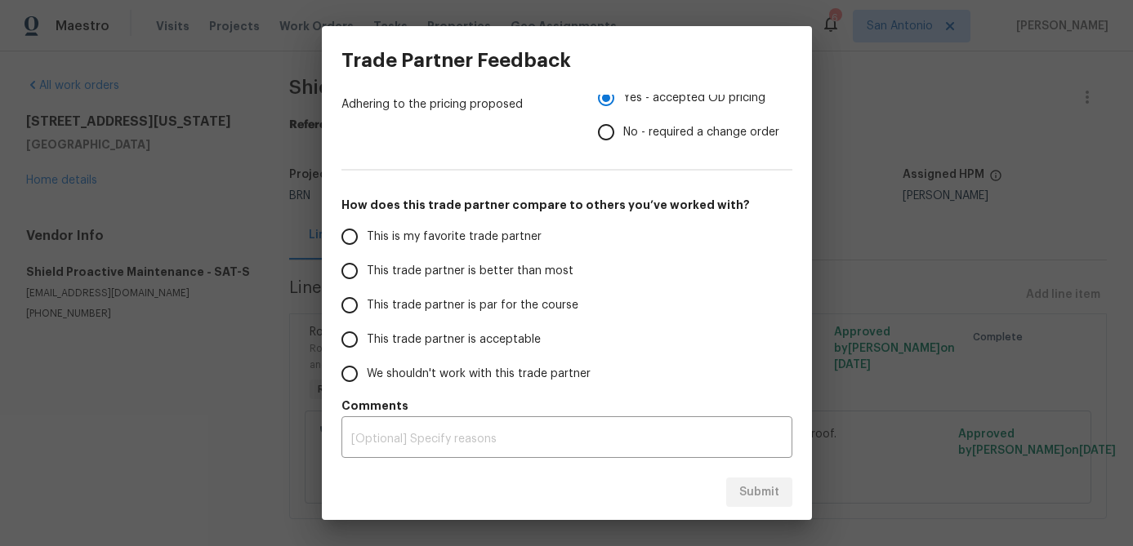
click at [359, 303] on input "This trade partner is par for the course" at bounding box center [349, 305] width 34 height 34
click at [760, 499] on span "Submit" at bounding box center [759, 493] width 40 height 20
radio input "true"
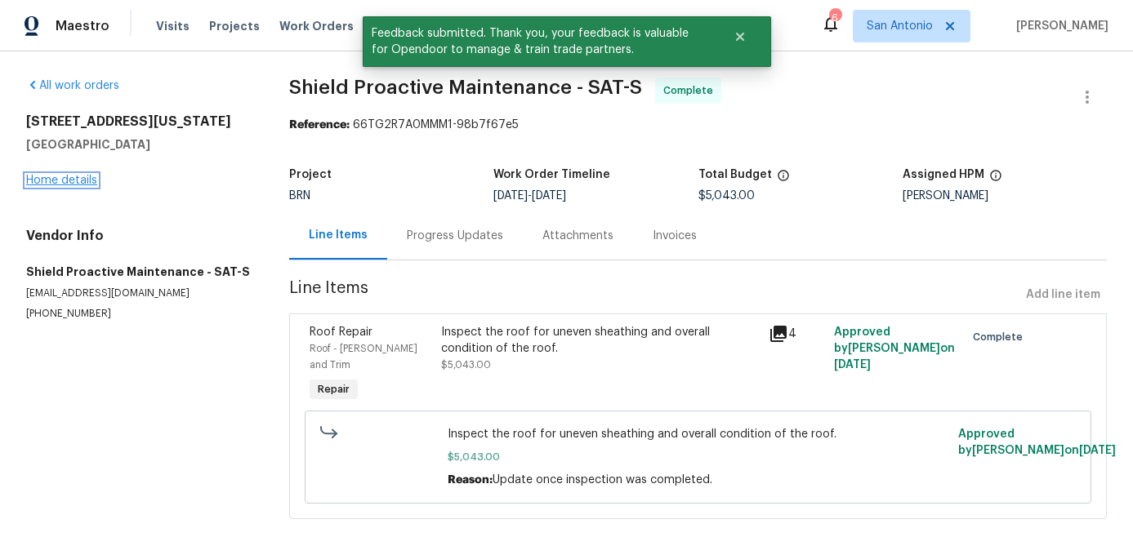
click at [58, 180] on link "Home details" at bounding box center [61, 180] width 71 height 11
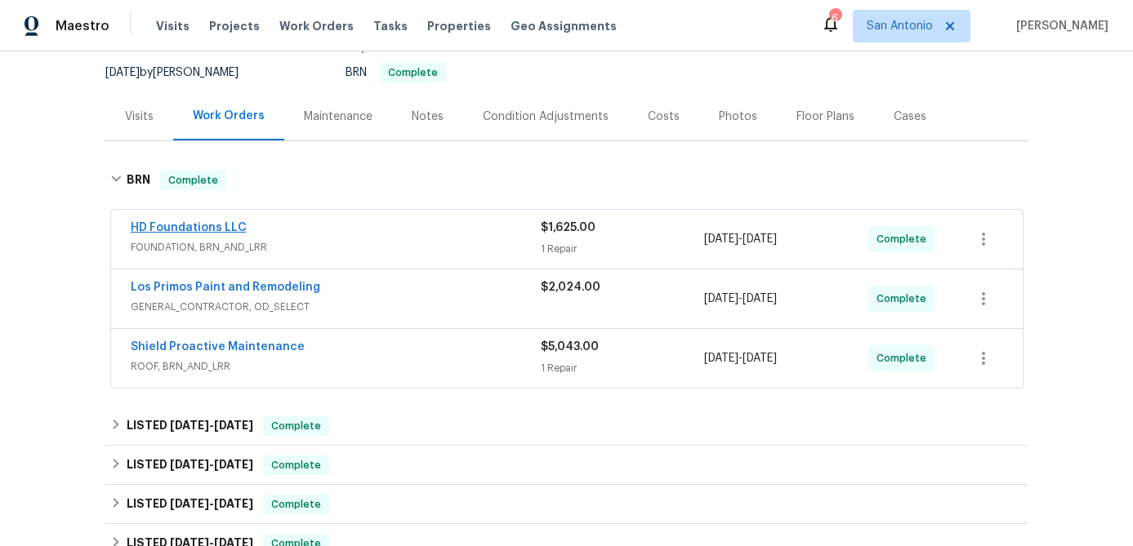
scroll to position [145, 0]
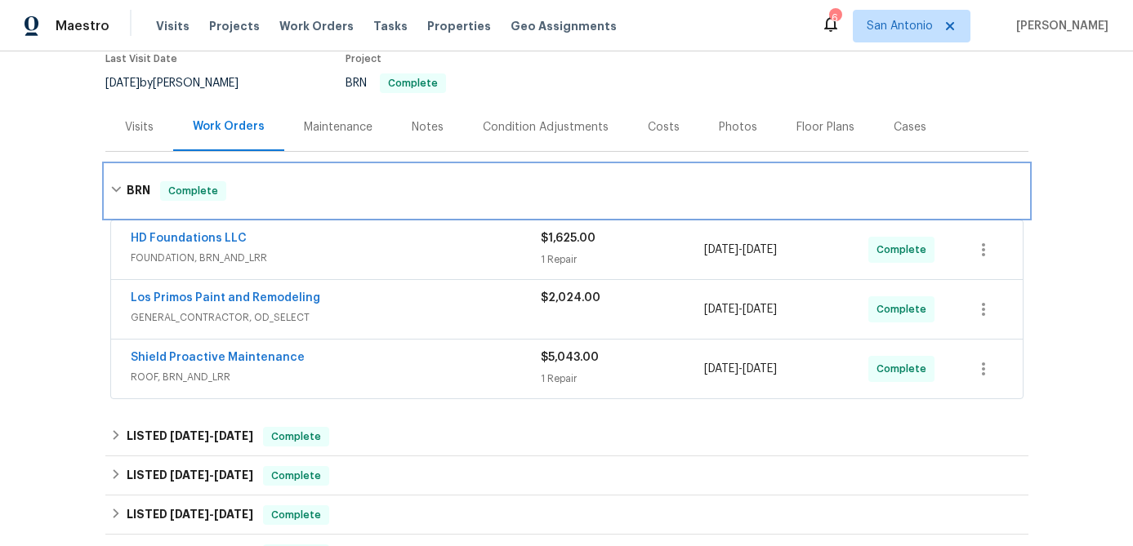
click at [194, 190] on span "Complete" at bounding box center [193, 191] width 63 height 16
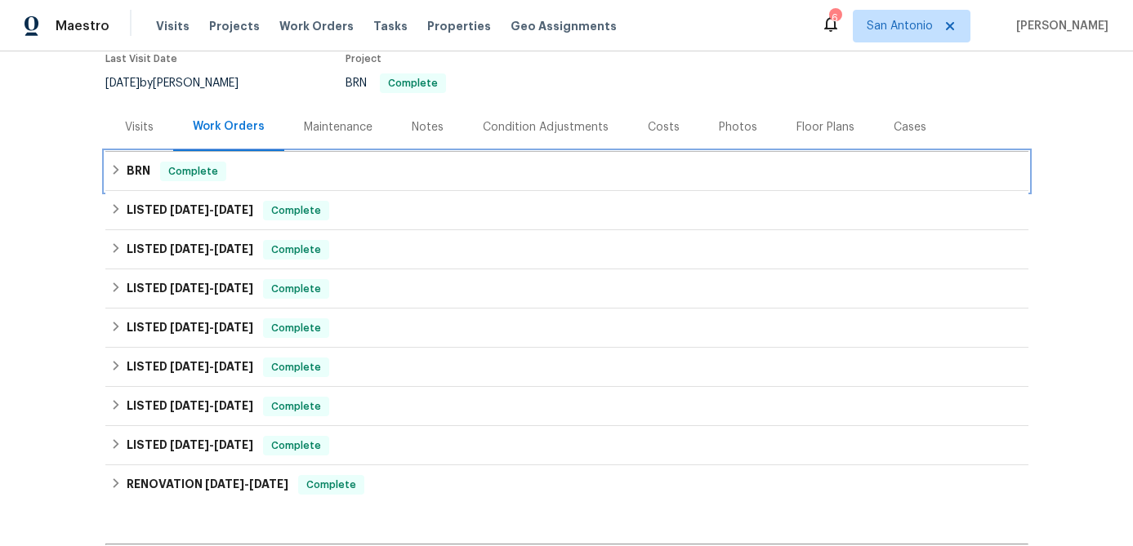
scroll to position [0, 0]
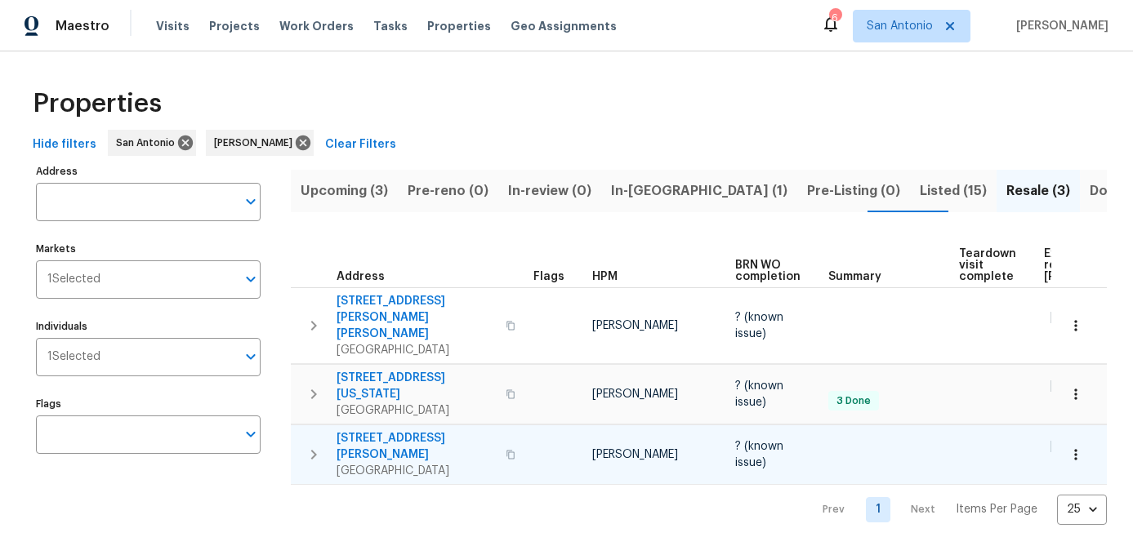
scroll to position [0, 142]
